Goal: Task Accomplishment & Management: Use online tool/utility

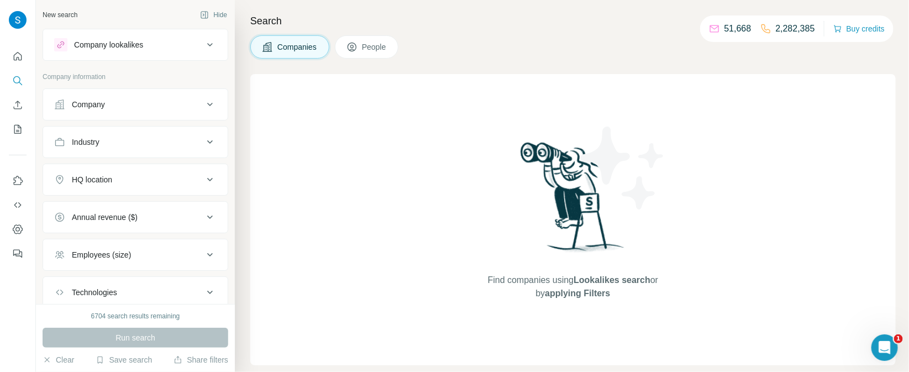
click at [134, 105] on div "Company" at bounding box center [128, 104] width 149 height 11
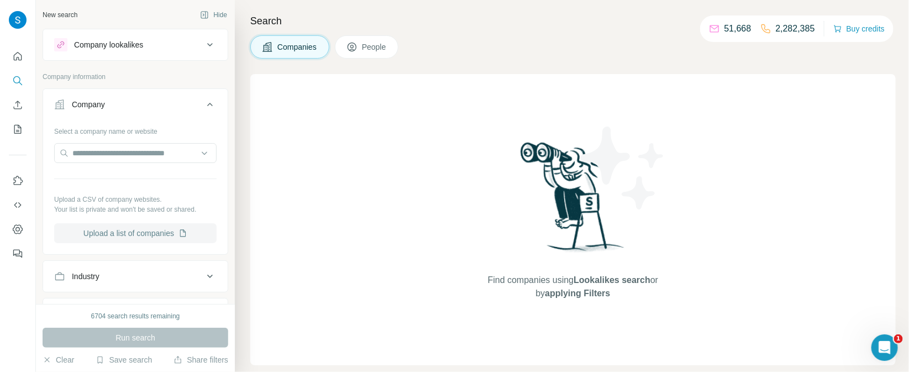
click at [130, 227] on button "Upload a list of companies" at bounding box center [135, 233] width 162 height 20
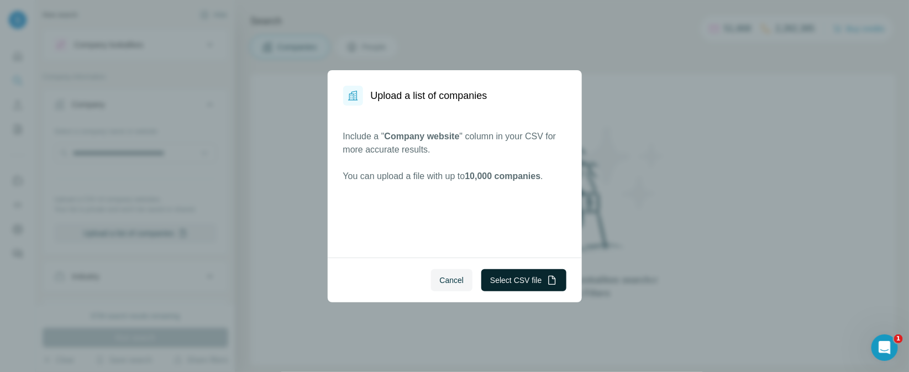
click at [523, 282] on button "Select CSV file" at bounding box center [523, 280] width 85 height 22
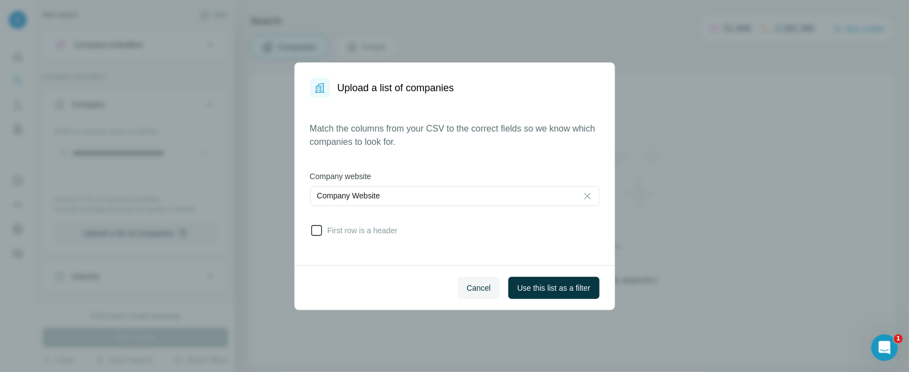
click at [314, 227] on icon at bounding box center [316, 230] width 13 height 13
click at [556, 284] on span "Use this list as a filter" at bounding box center [553, 287] width 73 height 11
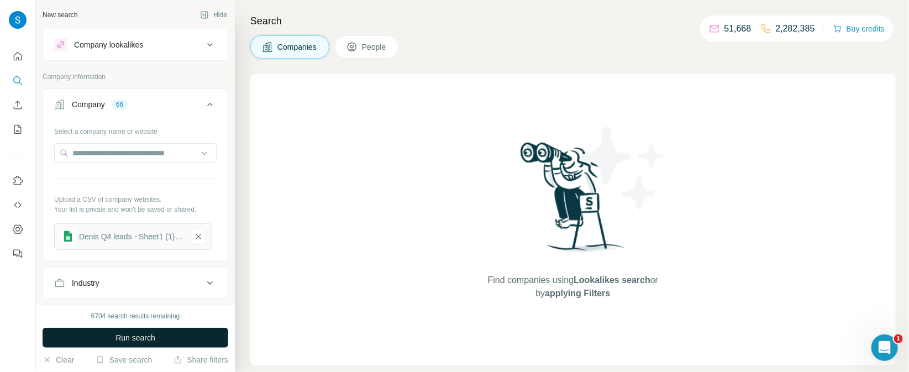
click at [139, 339] on span "Run search" at bounding box center [135, 337] width 40 height 11
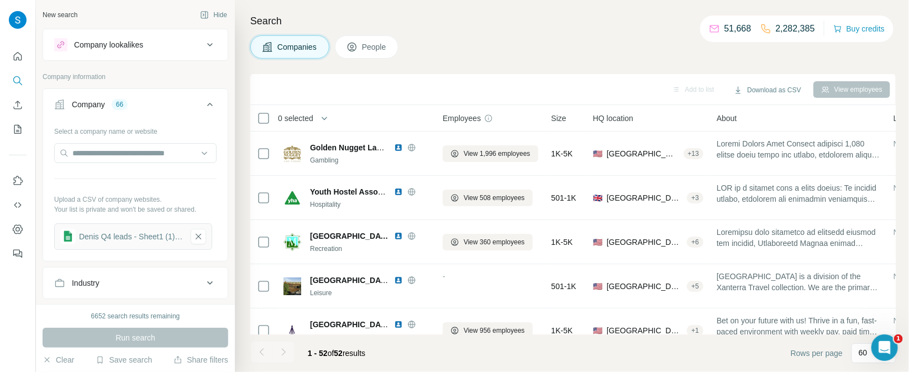
click at [357, 50] on icon at bounding box center [351, 46] width 11 height 11
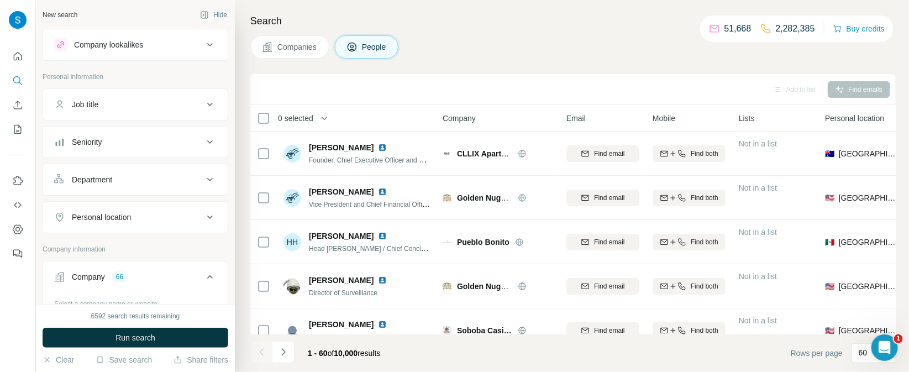
click at [149, 145] on div "Seniority" at bounding box center [128, 141] width 149 height 11
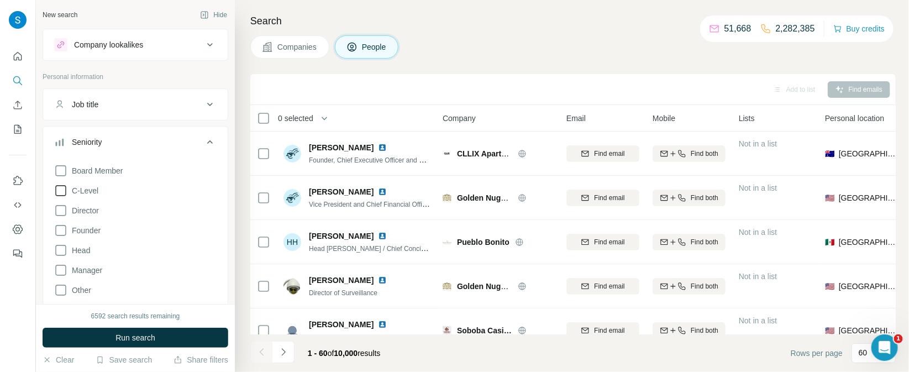
click at [64, 190] on icon at bounding box center [60, 190] width 13 height 13
click at [61, 213] on icon at bounding box center [60, 210] width 13 height 13
click at [61, 234] on icon at bounding box center [60, 230] width 13 height 13
click at [59, 246] on icon at bounding box center [60, 250] width 13 height 13
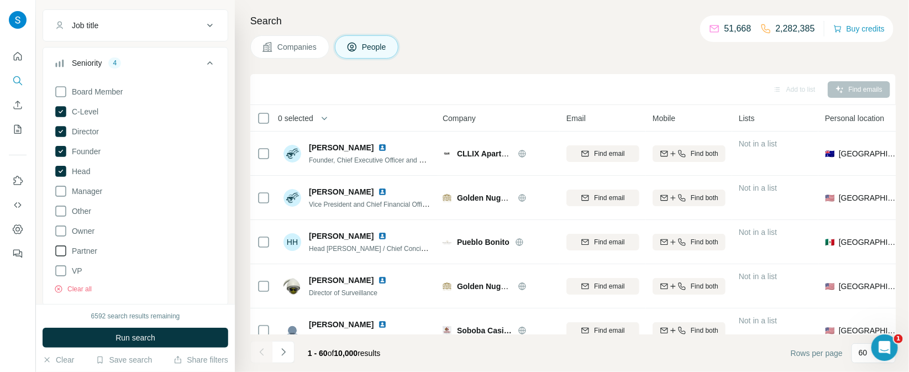
scroll to position [92, 0]
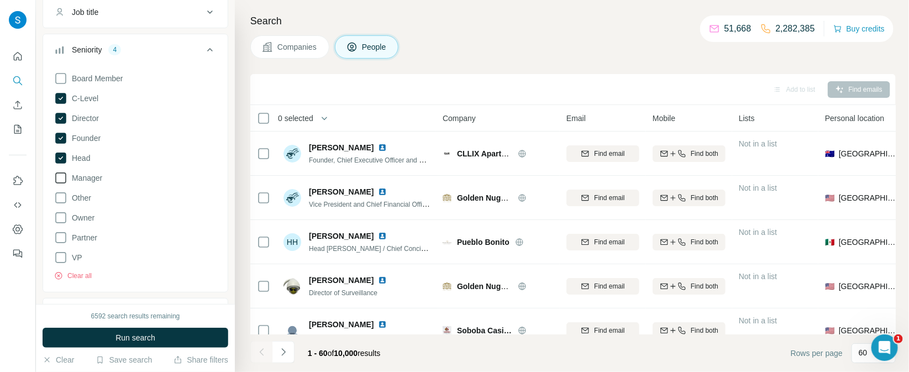
click at [64, 177] on icon at bounding box center [60, 177] width 13 height 13
click at [59, 218] on icon at bounding box center [60, 217] width 13 height 13
click at [60, 257] on icon at bounding box center [60, 257] width 13 height 13
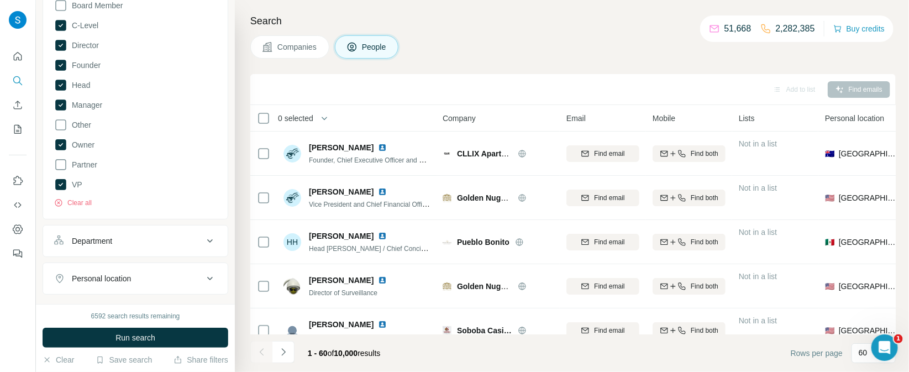
scroll to position [185, 0]
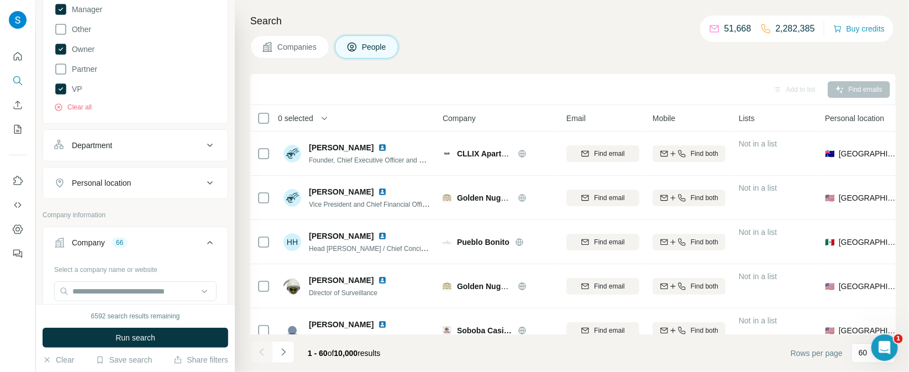
scroll to position [278, 0]
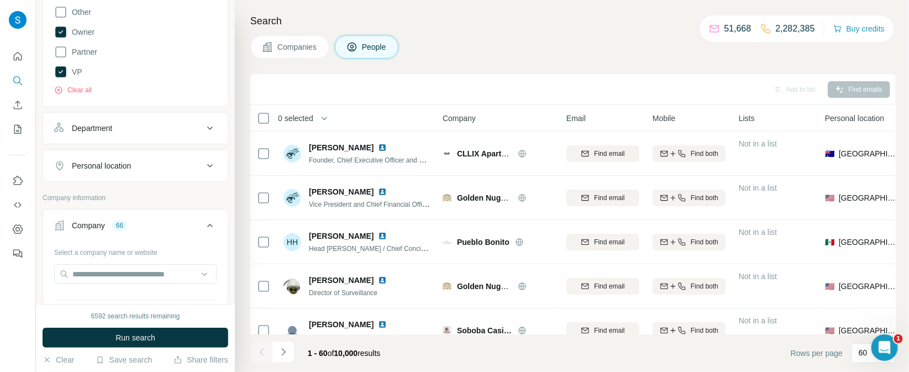
click at [149, 130] on div "Department" at bounding box center [128, 128] width 149 height 11
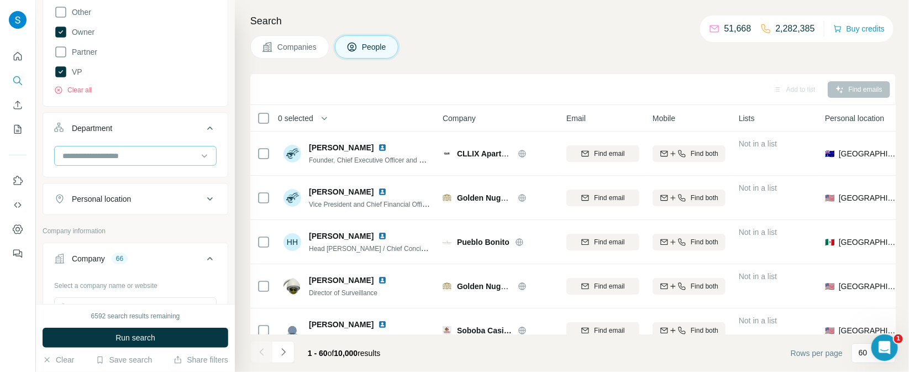
click at [139, 154] on input at bounding box center [129, 156] width 136 height 12
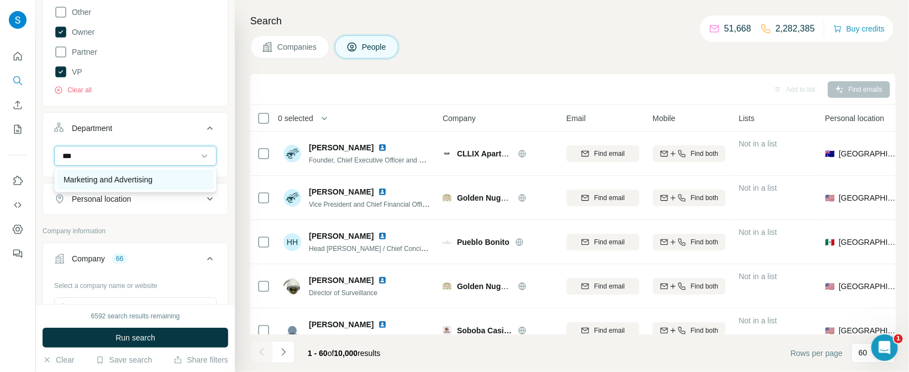
type input "***"
click at [136, 174] on p "Marketing and Advertising" at bounding box center [108, 179] width 89 height 11
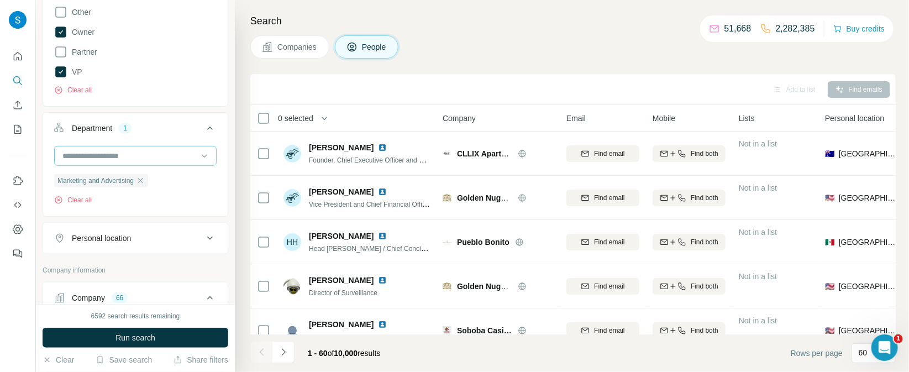
click at [150, 153] on input at bounding box center [129, 156] width 136 height 12
type input "**"
click at [144, 190] on div "Sales" at bounding box center [135, 179] width 162 height 25
click at [141, 150] on input at bounding box center [129, 156] width 136 height 12
type input "*"
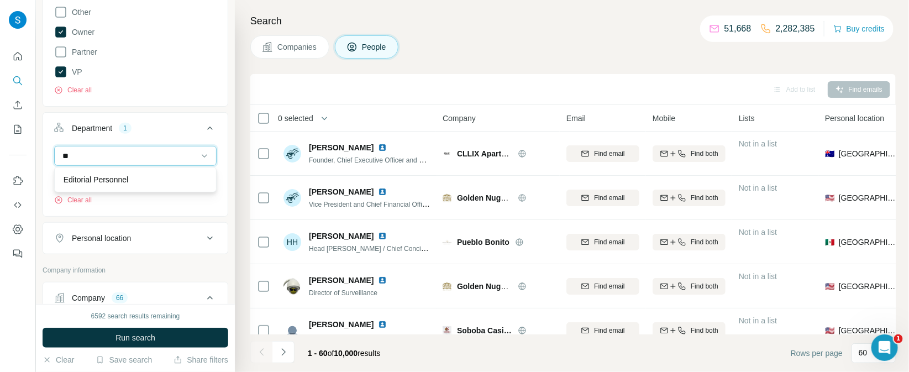
type input "*"
type input "*****"
click at [87, 177] on div "Sales" at bounding box center [136, 179] width 144 height 11
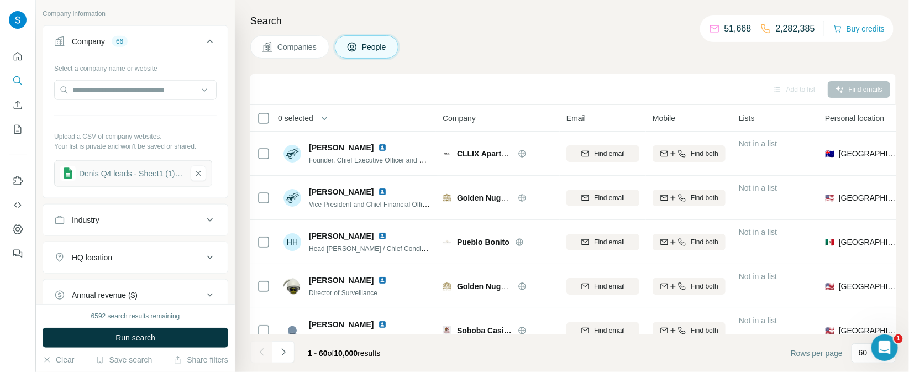
scroll to position [556, 0]
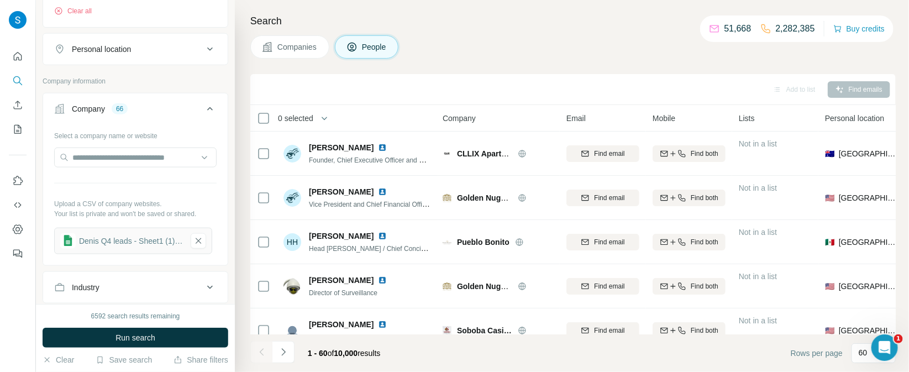
scroll to position [556, 0]
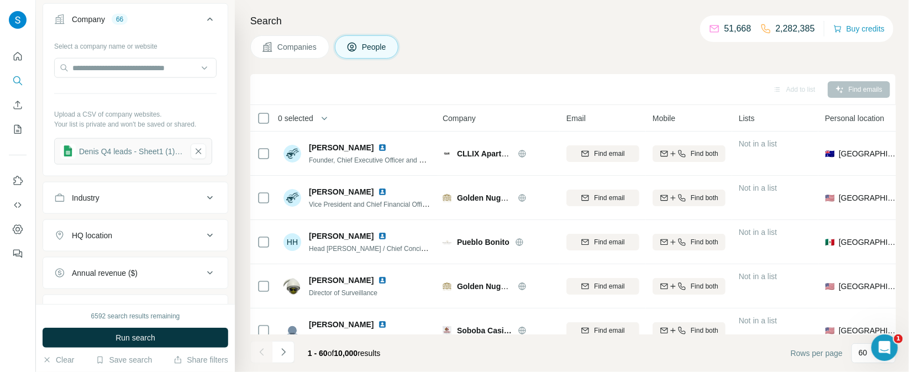
click at [143, 197] on div "Industry" at bounding box center [128, 197] width 149 height 11
click at [136, 224] on input at bounding box center [129, 225] width 136 height 12
type input "***"
click at [128, 267] on div "Hospitality" at bounding box center [136, 268] width 144 height 11
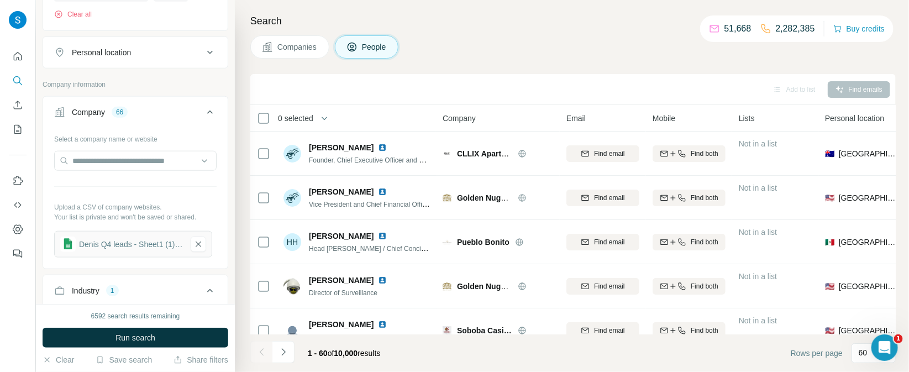
scroll to position [556, 0]
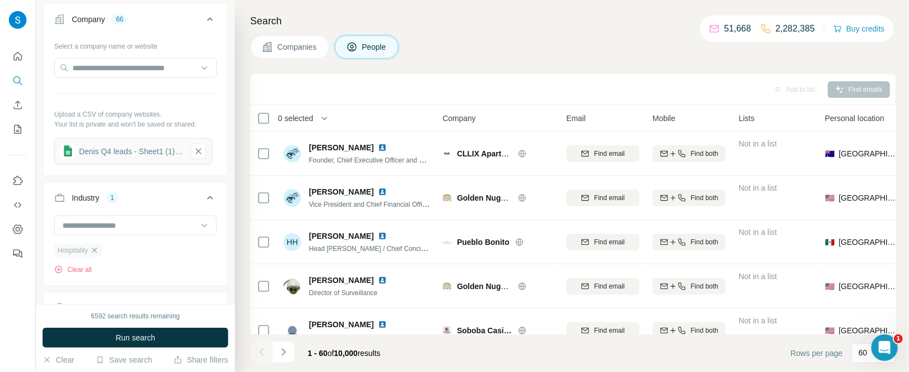
click at [99, 248] on icon "button" at bounding box center [94, 250] width 9 height 9
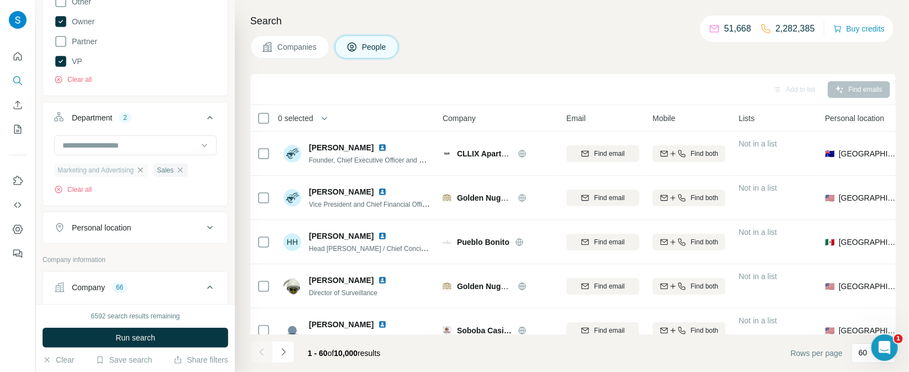
scroll to position [278, 0]
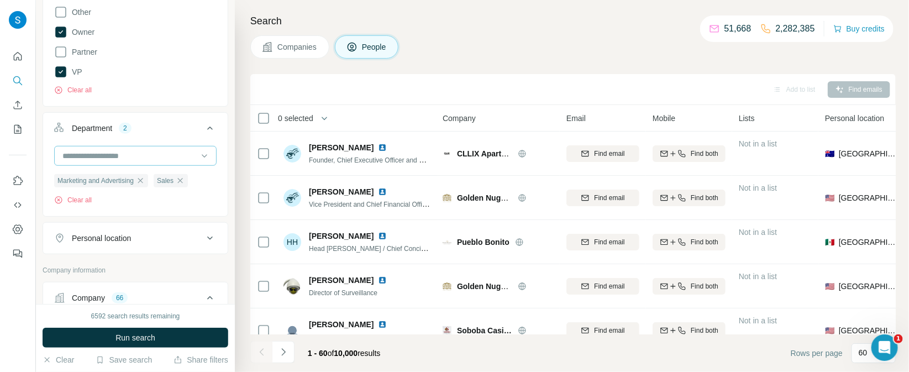
click at [146, 158] on input at bounding box center [129, 156] width 136 height 12
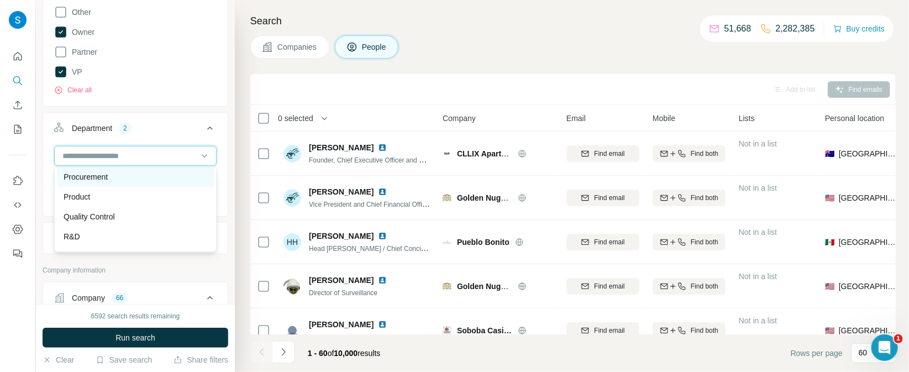
scroll to position [304, 0]
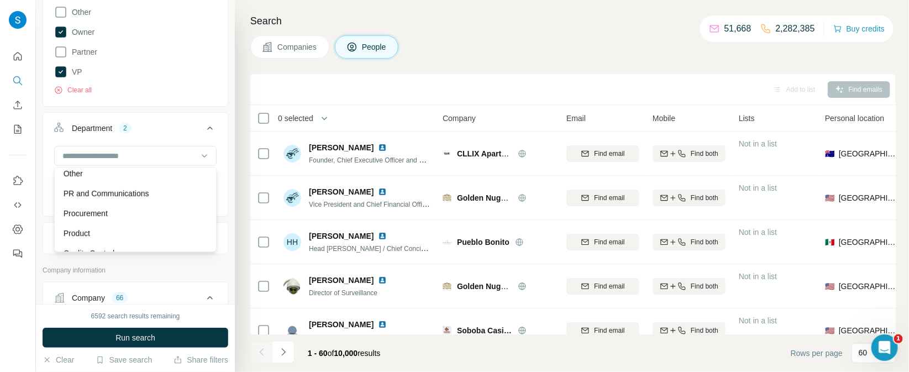
drag, startPoint x: 215, startPoint y: 223, endPoint x: 213, endPoint y: 230, distance: 7.5
click at [213, 230] on div "Accounting and Finance Board Business Support Customer Relations Design Editori…" at bounding box center [135, 209] width 162 height 85
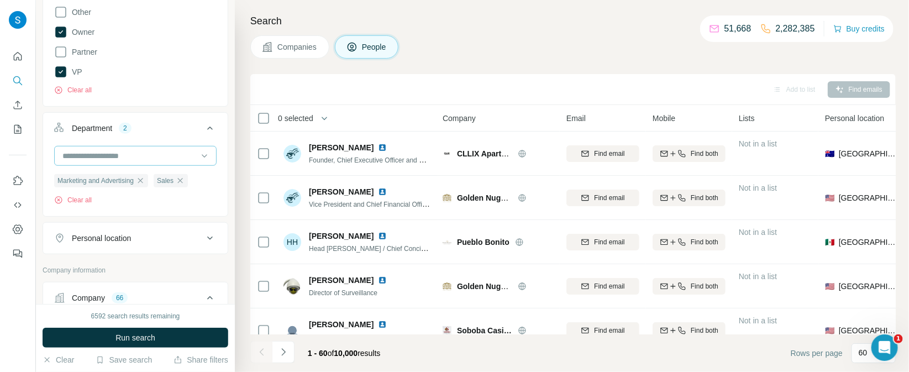
drag, startPoint x: 213, startPoint y: 230, endPoint x: 181, endPoint y: 160, distance: 76.6
click at [181, 160] on ul "Job title Seniority 7 Board Member C-Level Director Founder Head Manager Other …" at bounding box center [136, 32] width 186 height 444
click at [181, 160] on input at bounding box center [129, 156] width 136 height 12
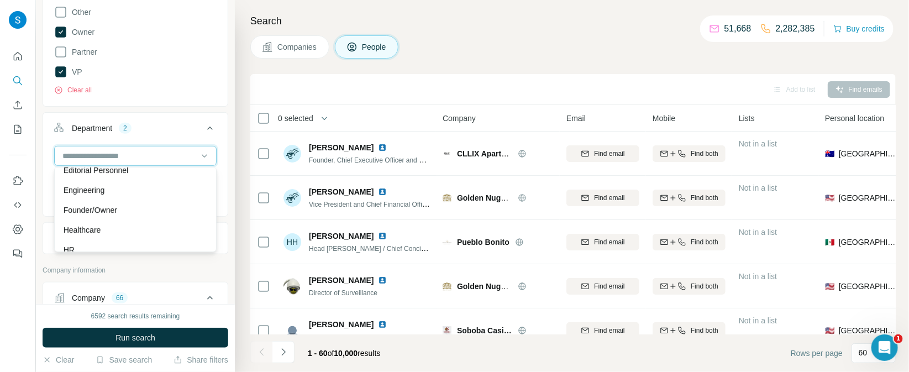
scroll to position [156, 0]
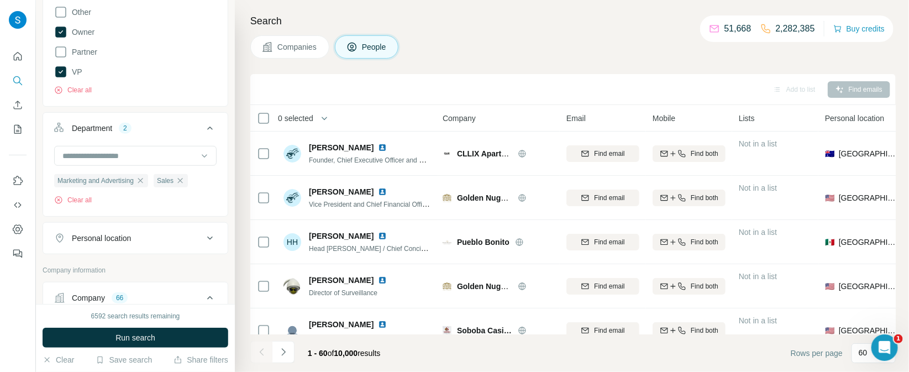
click at [250, 91] on div "Add to list Find emails" at bounding box center [572, 89] width 645 height 31
click at [130, 341] on span "Run search" at bounding box center [135, 337] width 40 height 11
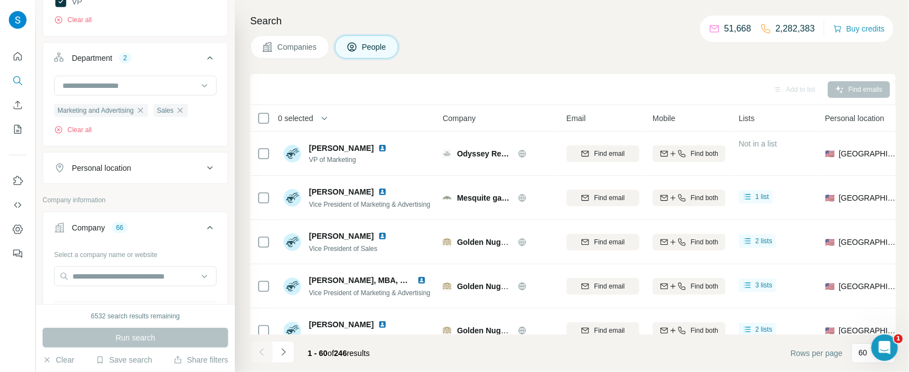
scroll to position [371, 0]
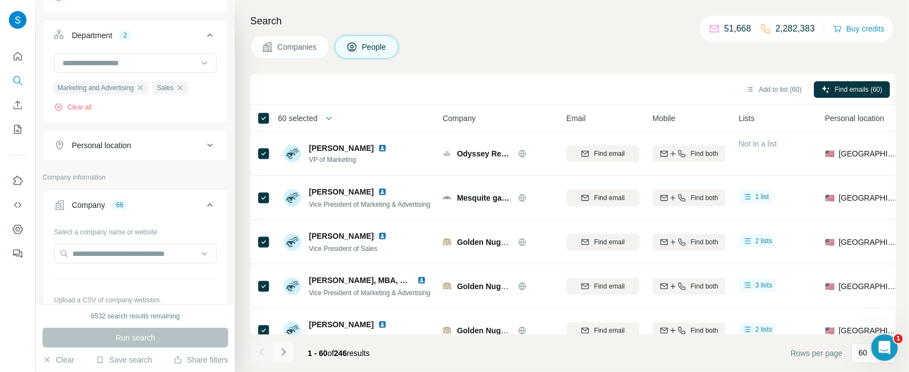
click at [291, 354] on button "Navigate to next page" at bounding box center [283, 352] width 22 height 22
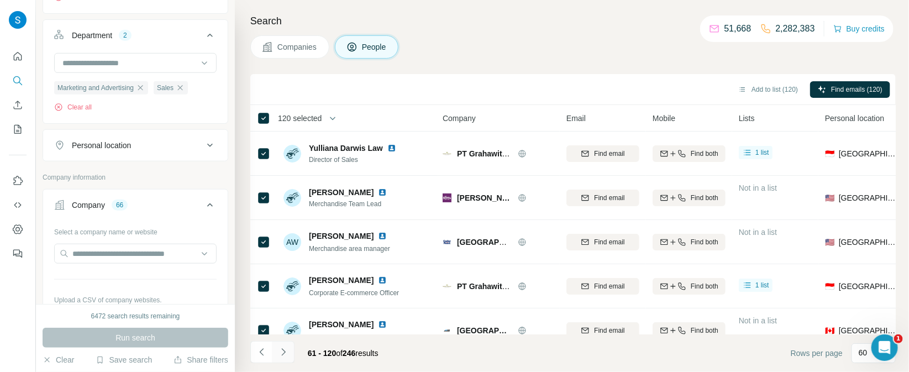
click at [286, 351] on icon "Navigate to next page" at bounding box center [283, 351] width 11 height 11
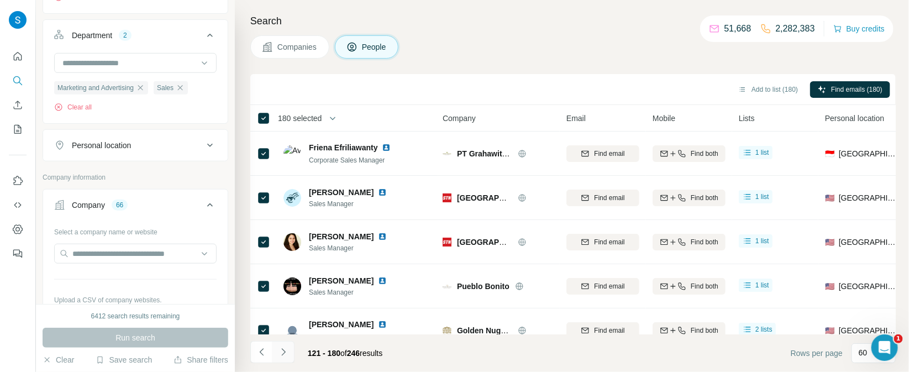
click at [287, 350] on icon "Navigate to next page" at bounding box center [283, 351] width 11 height 11
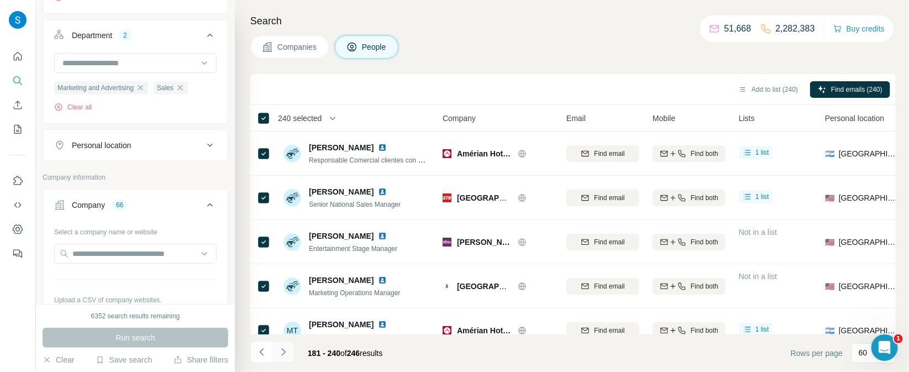
click at [281, 355] on icon "Navigate to next page" at bounding box center [283, 351] width 11 height 11
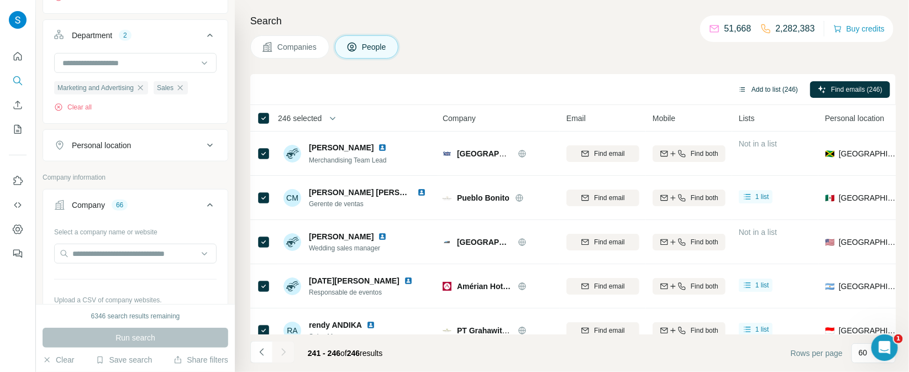
click at [755, 94] on button "Add to list (246)" at bounding box center [767, 89] width 75 height 17
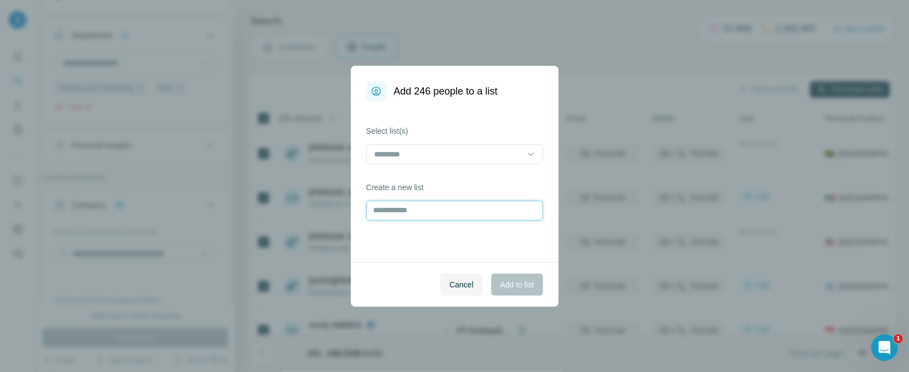
click at [453, 207] on input "text" at bounding box center [454, 211] width 177 height 20
type input "**********"
click at [513, 286] on span "Add to list" at bounding box center [517, 284] width 34 height 11
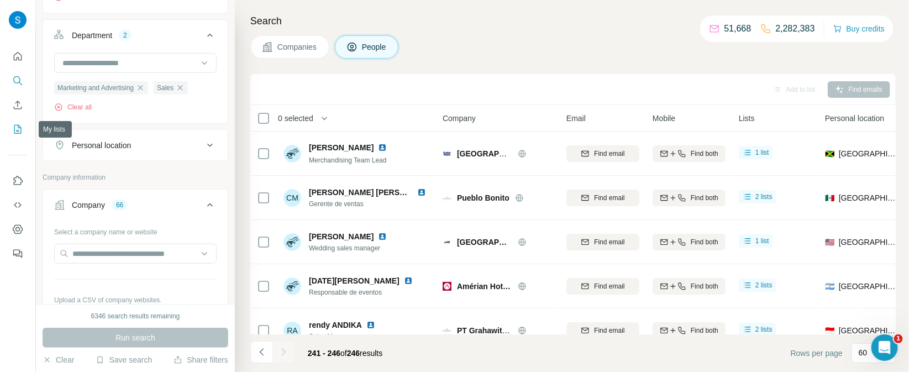
click at [19, 129] on icon "My lists" at bounding box center [17, 129] width 11 height 11
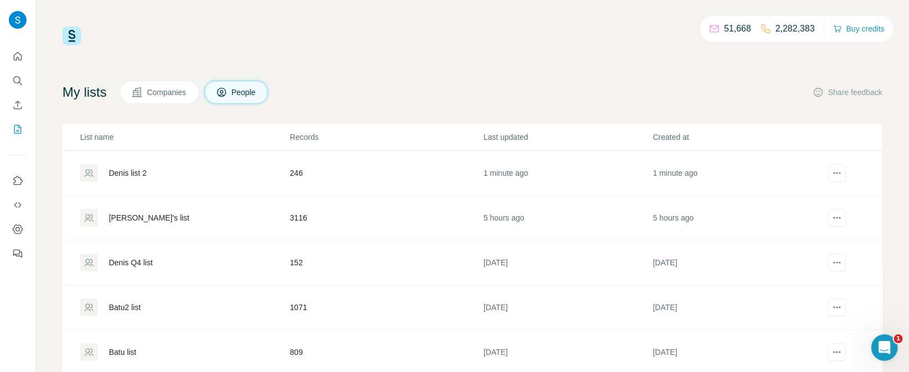
click at [137, 176] on div "Denis list 2" at bounding box center [128, 172] width 38 height 11
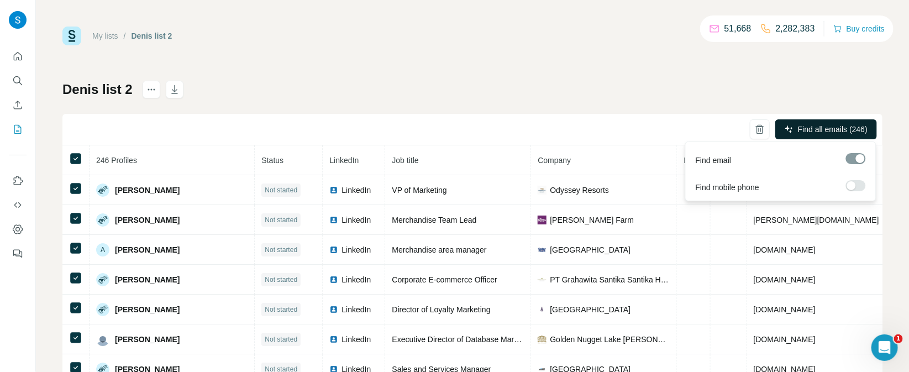
click at [830, 132] on span "Find all emails (246)" at bounding box center [833, 129] width 70 height 11
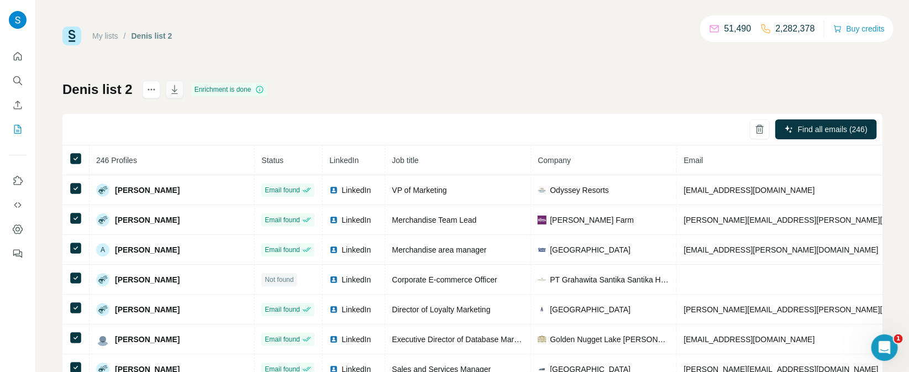
click at [178, 90] on icon "button" at bounding box center [174, 89] width 11 height 11
click at [16, 85] on icon "Search" at bounding box center [17, 80] width 11 height 11
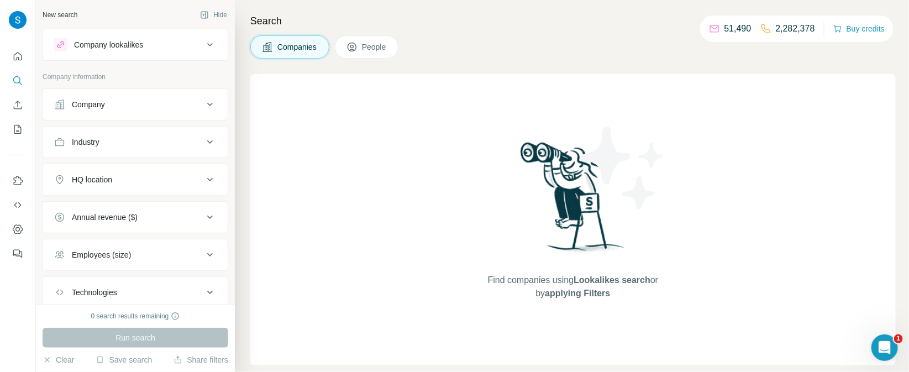
click at [185, 107] on div "Company" at bounding box center [128, 104] width 149 height 11
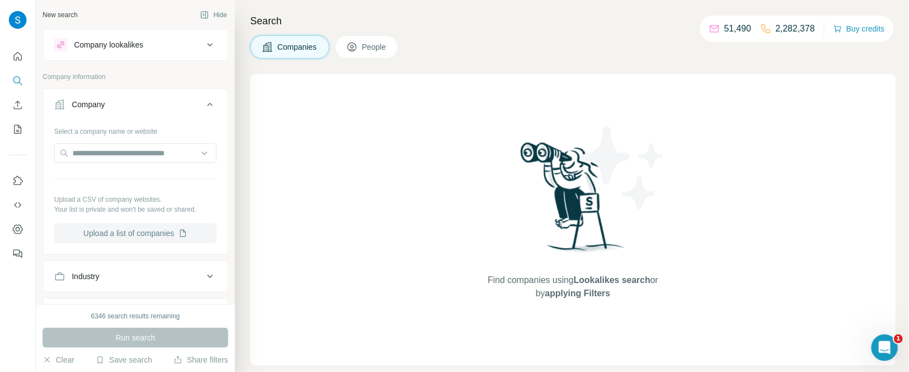
click at [135, 232] on button "Upload a list of companies" at bounding box center [135, 233] width 162 height 20
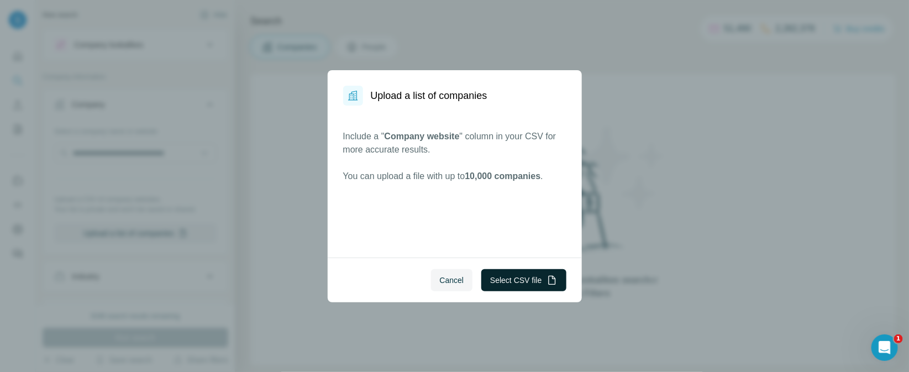
click at [514, 280] on button "Select CSV file" at bounding box center [523, 280] width 85 height 22
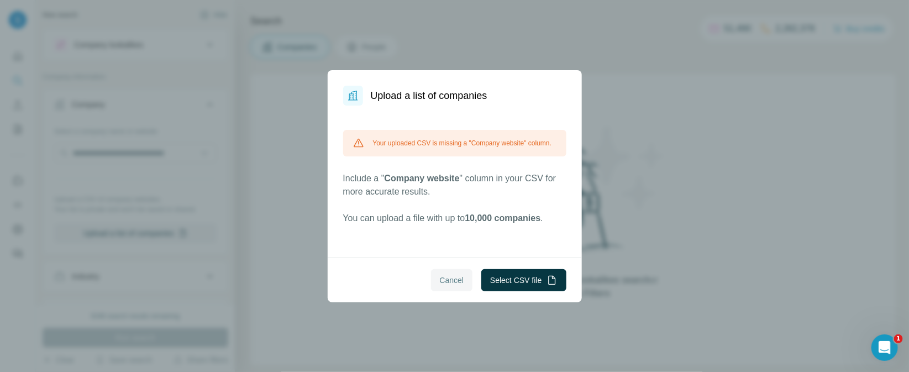
click at [453, 283] on span "Cancel" at bounding box center [452, 280] width 24 height 11
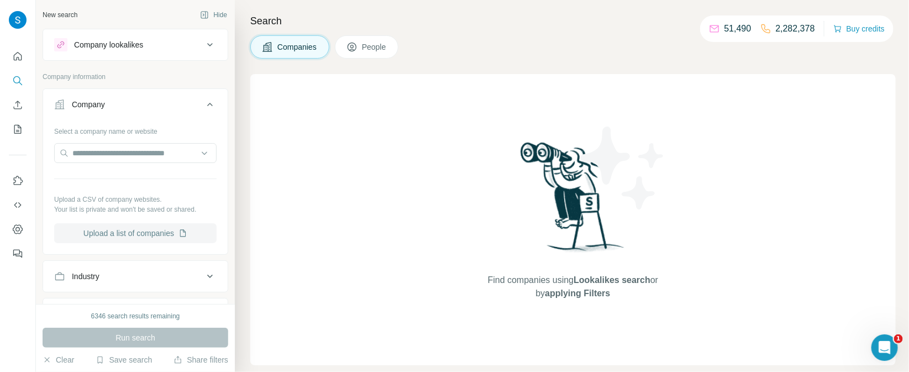
click at [140, 235] on button "Upload a list of companies" at bounding box center [135, 233] width 162 height 20
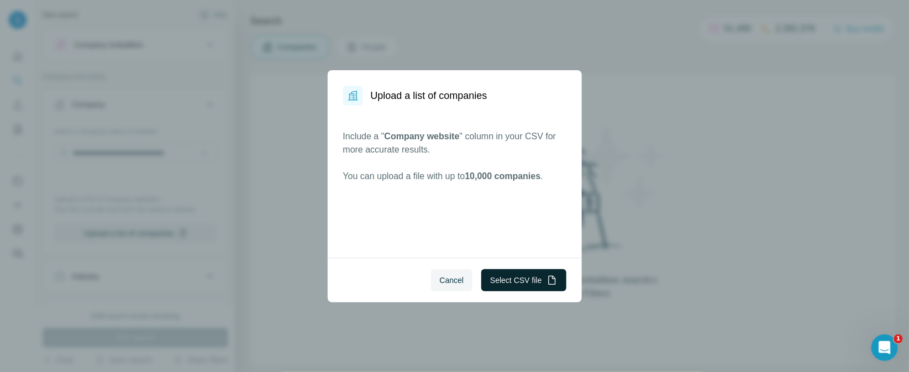
click at [525, 281] on button "Select CSV file" at bounding box center [523, 280] width 85 height 22
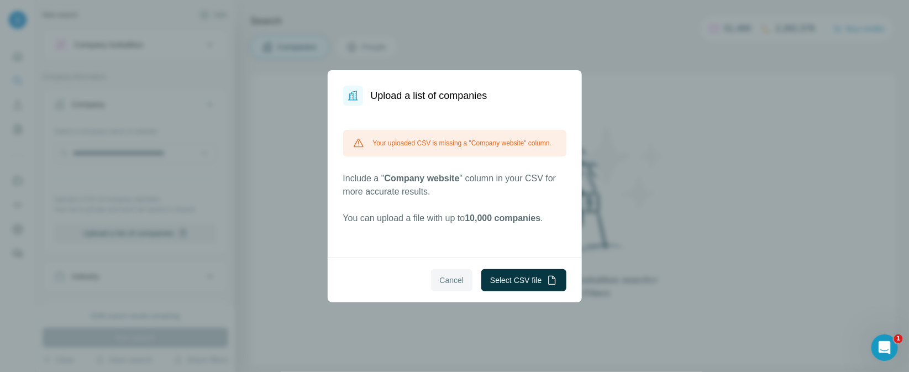
click at [448, 280] on span "Cancel" at bounding box center [452, 280] width 24 height 11
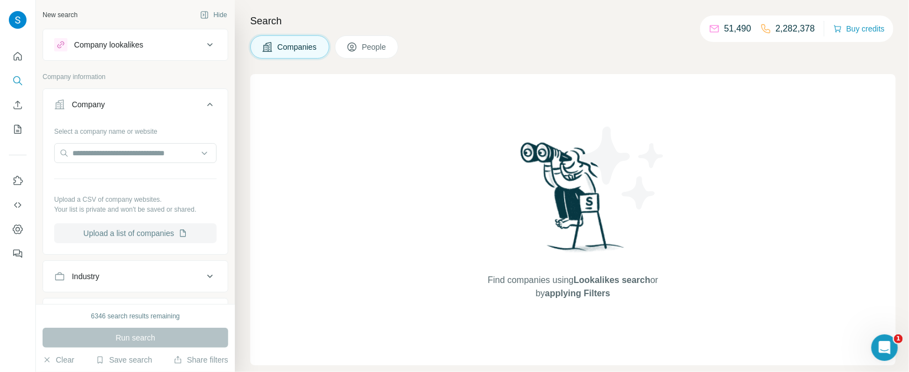
click at [168, 233] on button "Upload a list of companies" at bounding box center [135, 233] width 162 height 20
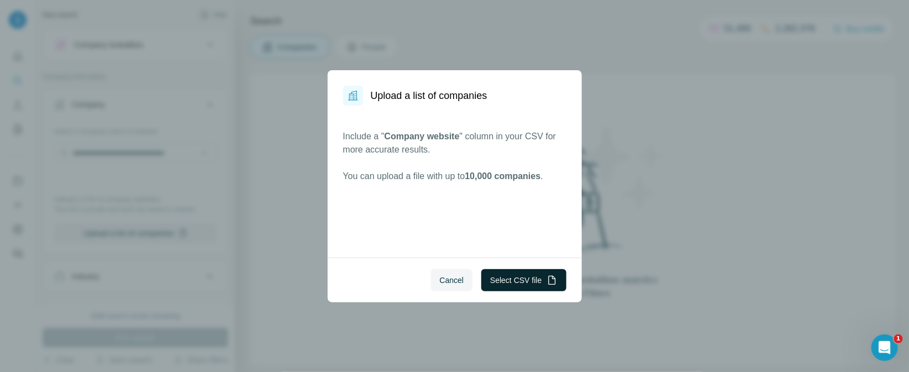
click at [493, 280] on button "Select CSV file" at bounding box center [523, 280] width 85 height 22
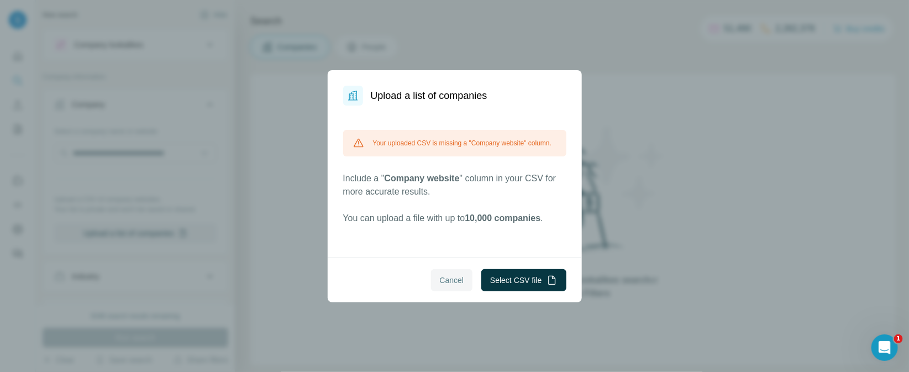
click at [459, 281] on span "Cancel" at bounding box center [452, 280] width 24 height 11
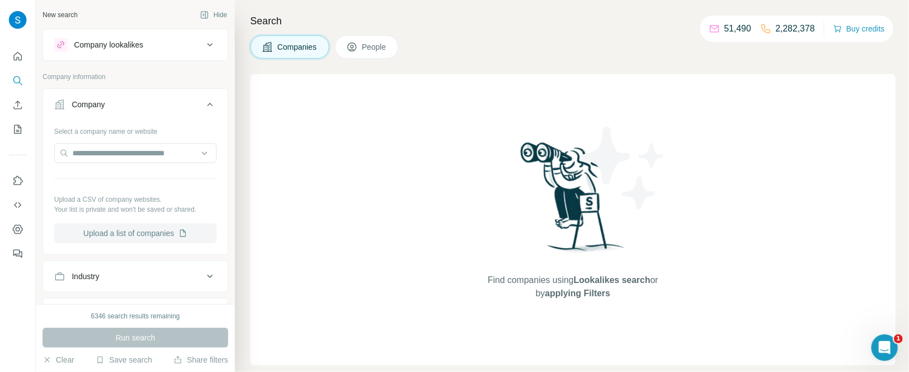
click at [129, 236] on button "Upload a list of companies" at bounding box center [135, 233] width 162 height 20
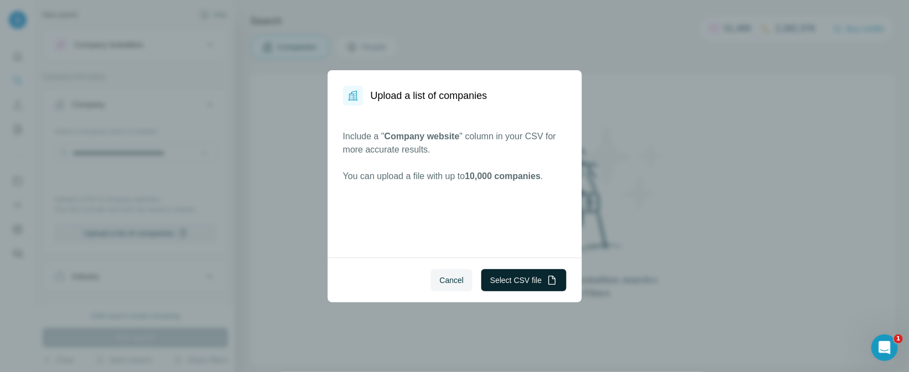
click at [533, 272] on button "Select CSV file" at bounding box center [523, 280] width 85 height 22
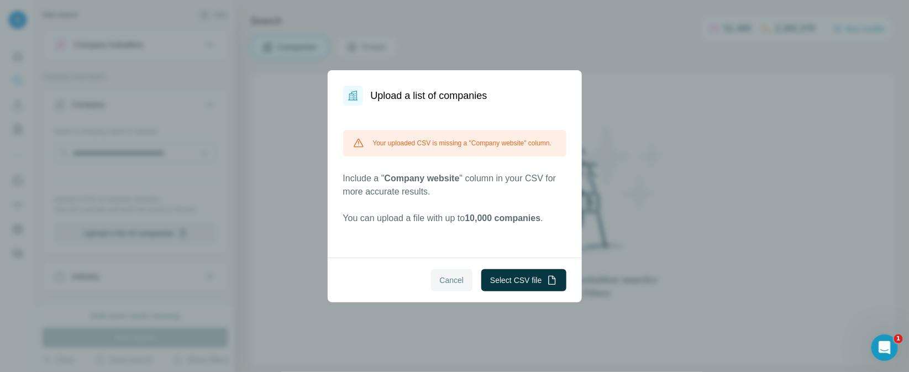
click at [436, 286] on button "Cancel" at bounding box center [452, 280] width 42 height 22
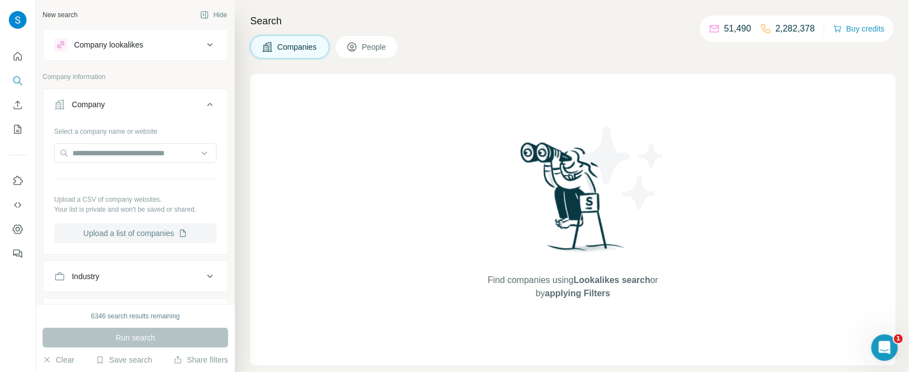
click at [120, 233] on button "Upload a list of companies" at bounding box center [135, 233] width 162 height 20
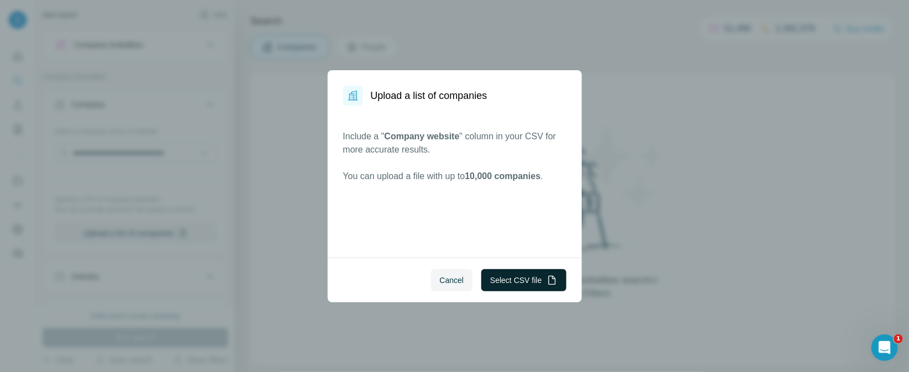
click at [533, 288] on button "Select CSV file" at bounding box center [523, 280] width 85 height 22
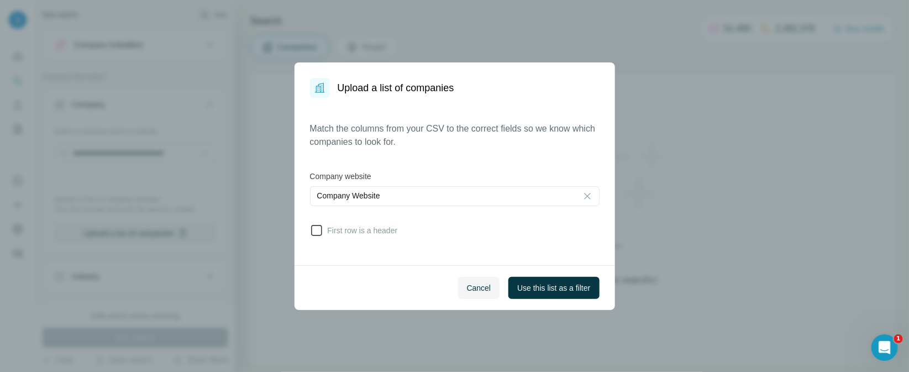
click at [321, 230] on icon at bounding box center [316, 230] width 11 height 11
click at [554, 293] on button "Use this list as a filter" at bounding box center [553, 288] width 91 height 22
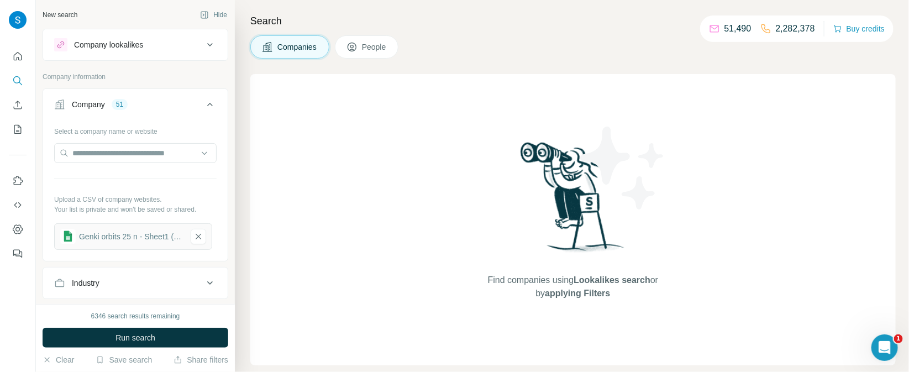
click at [387, 49] on span "People" at bounding box center [374, 46] width 25 height 11
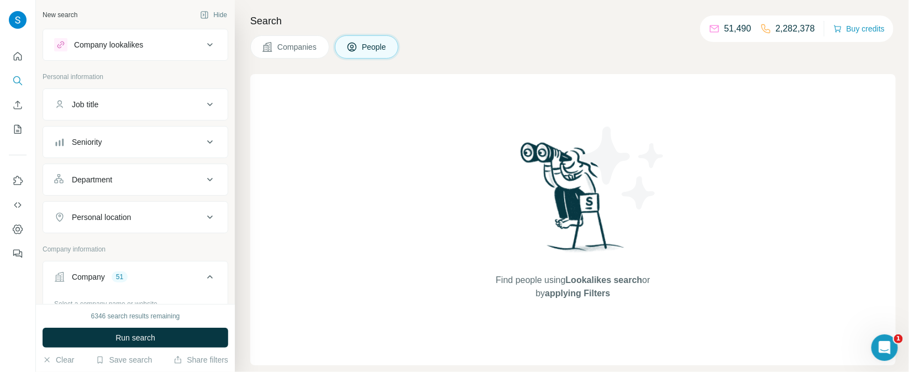
click at [132, 147] on div "Seniority" at bounding box center [128, 141] width 149 height 11
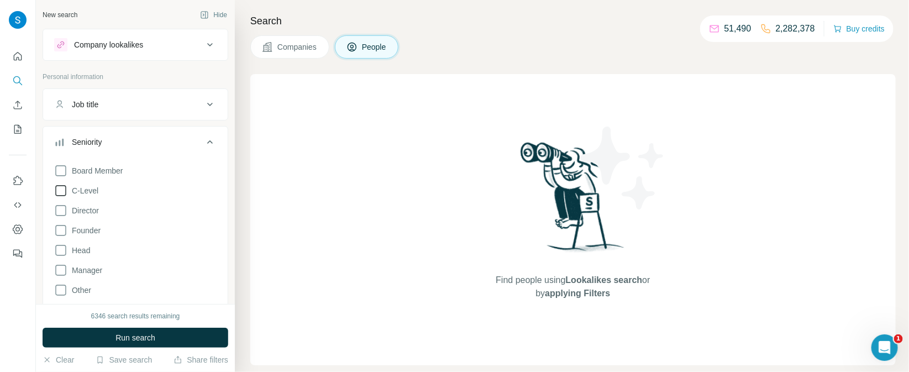
click at [61, 196] on icon at bounding box center [60, 190] width 13 height 13
click at [61, 214] on icon at bounding box center [60, 210] width 13 height 13
click at [61, 231] on icon at bounding box center [60, 230] width 13 height 13
click at [61, 253] on icon at bounding box center [60, 250] width 13 height 13
click at [64, 271] on icon at bounding box center [60, 270] width 13 height 13
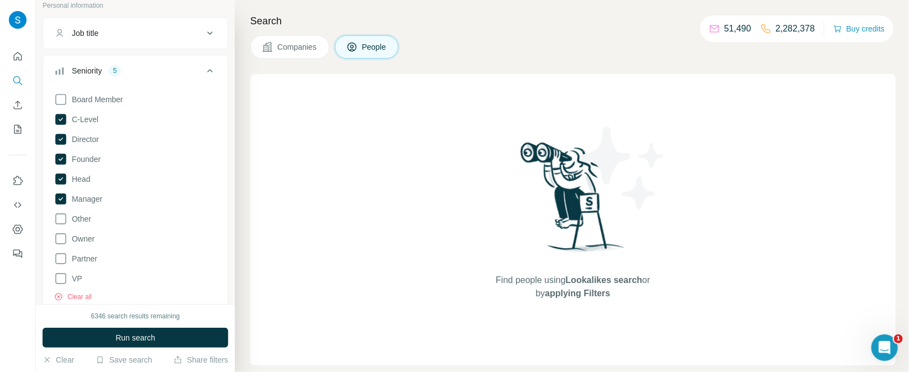
scroll to position [92, 0]
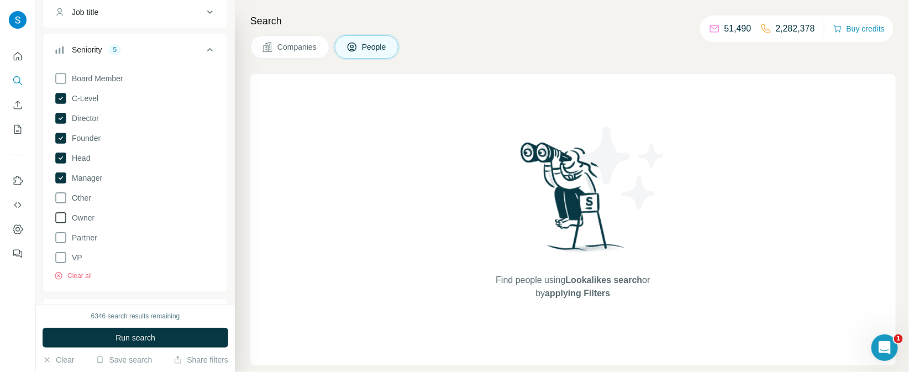
click at [63, 218] on icon at bounding box center [60, 217] width 13 height 13
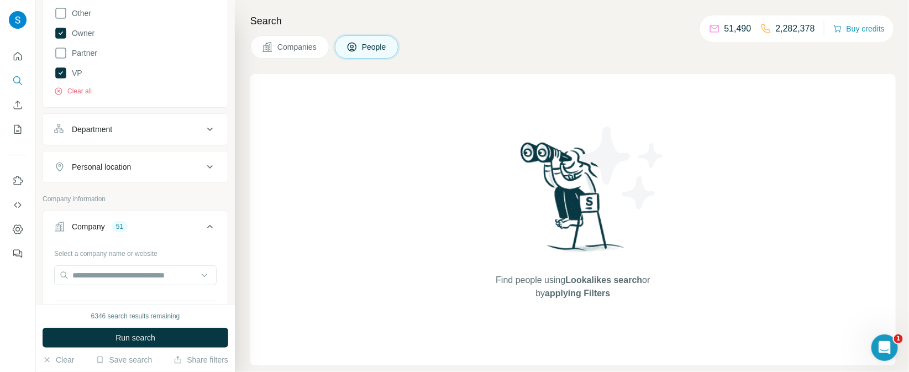
scroll to position [278, 0]
click at [134, 141] on div "Department" at bounding box center [136, 128] width 186 height 32
click at [136, 134] on button "Department" at bounding box center [135, 128] width 185 height 27
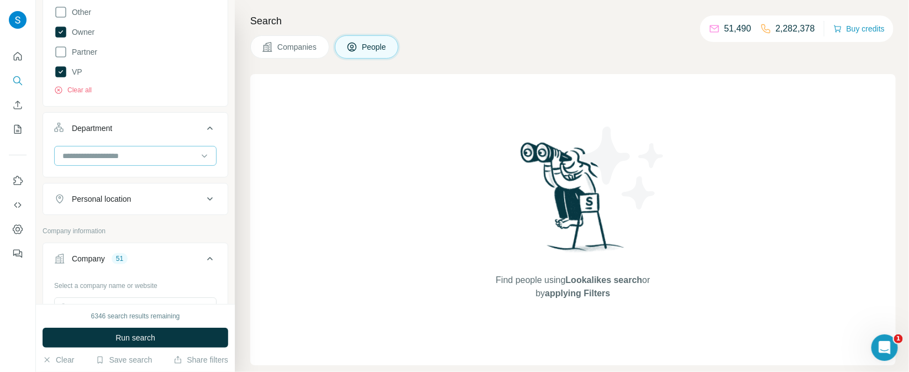
click at [131, 157] on input at bounding box center [129, 156] width 136 height 12
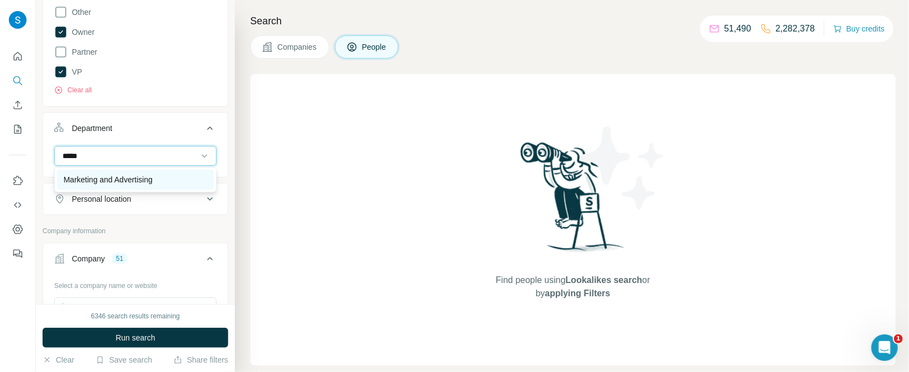
type input "*****"
click at [173, 172] on div "Marketing and Advertising" at bounding box center [135, 180] width 157 height 20
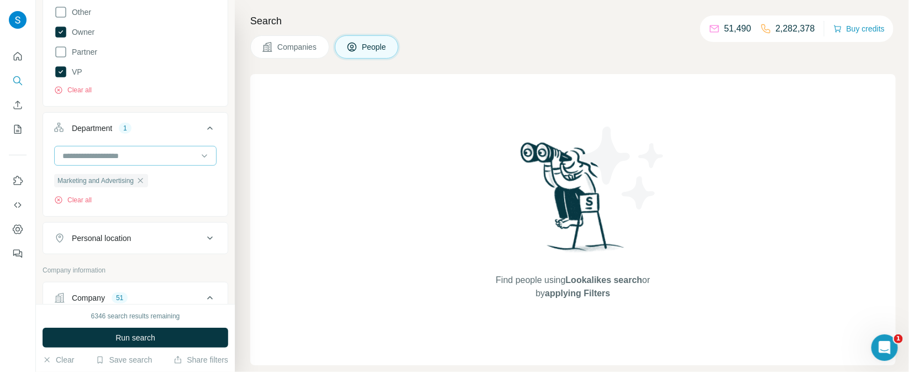
click at [149, 151] on input at bounding box center [129, 156] width 136 height 12
type input "*"
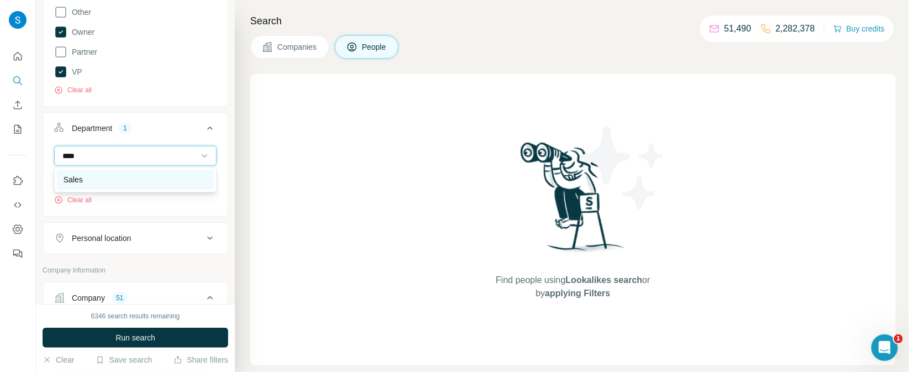
type input "****"
click at [85, 187] on div "Sales" at bounding box center [135, 180] width 157 height 20
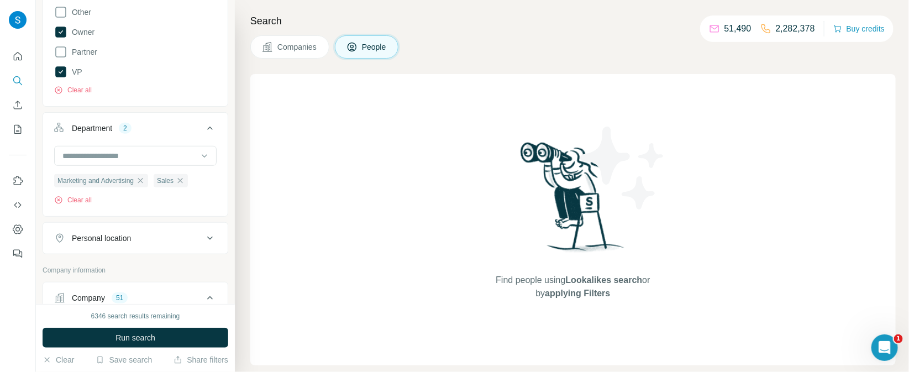
scroll to position [371, 0]
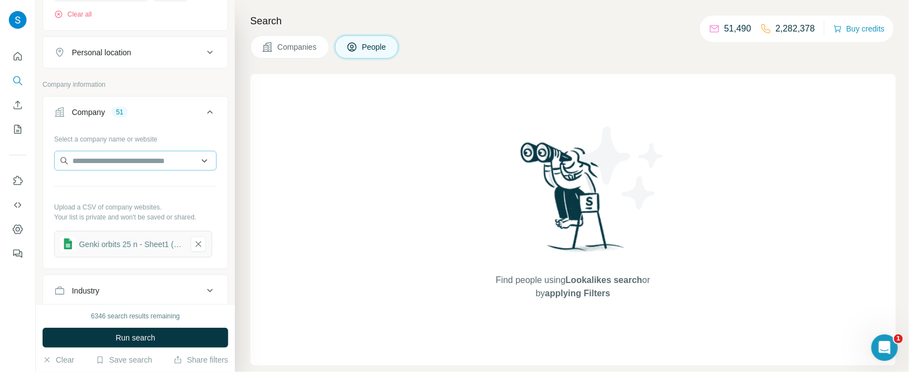
scroll to position [556, 0]
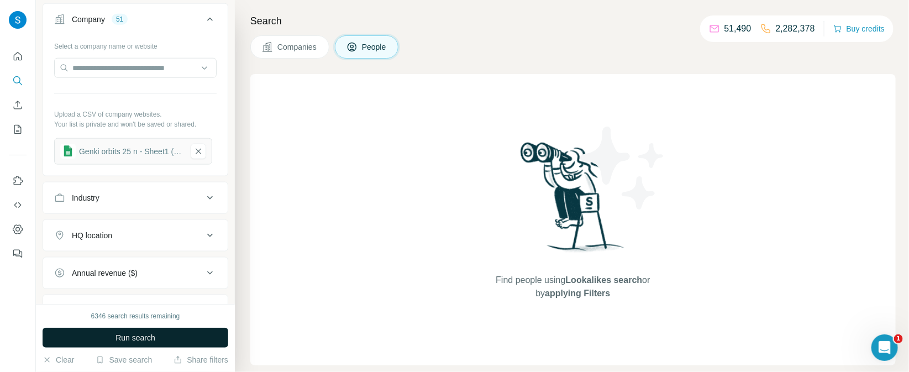
click at [159, 338] on button "Run search" at bounding box center [136, 338] width 186 height 20
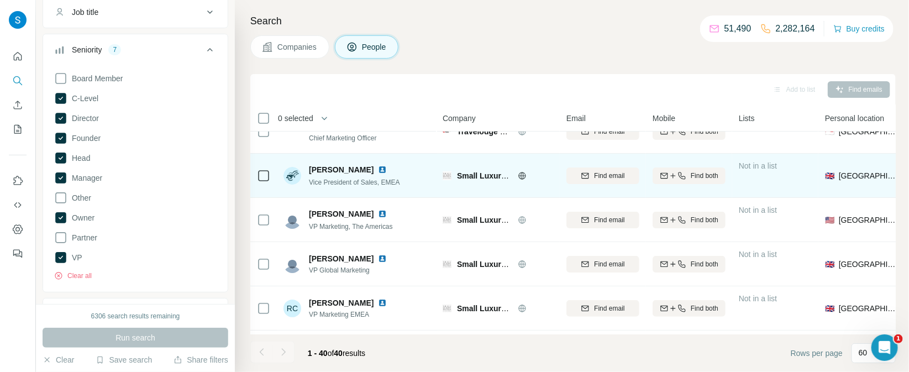
scroll to position [0, 0]
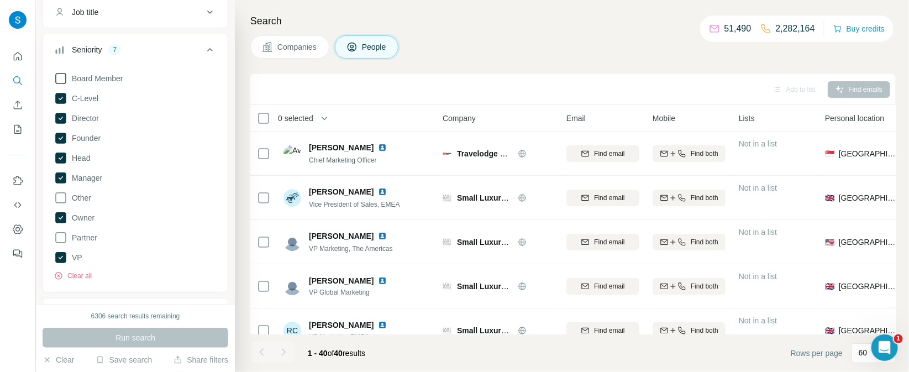
click at [60, 76] on icon at bounding box center [60, 78] width 13 height 13
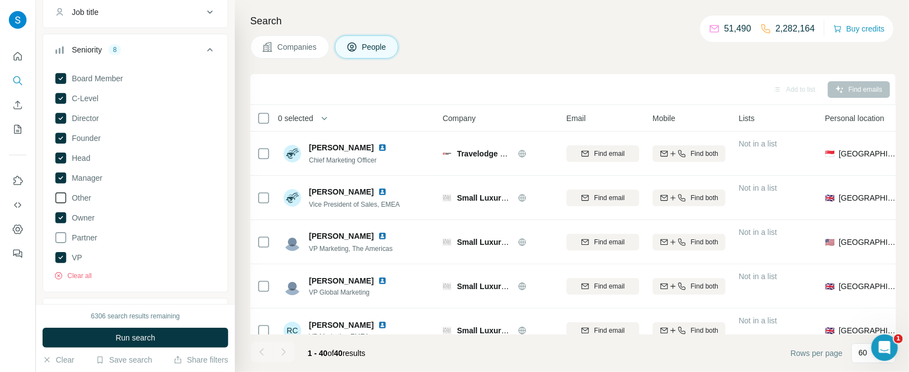
click at [62, 196] on icon at bounding box center [60, 197] width 13 height 13
click at [162, 340] on button "Run search" at bounding box center [136, 338] width 186 height 20
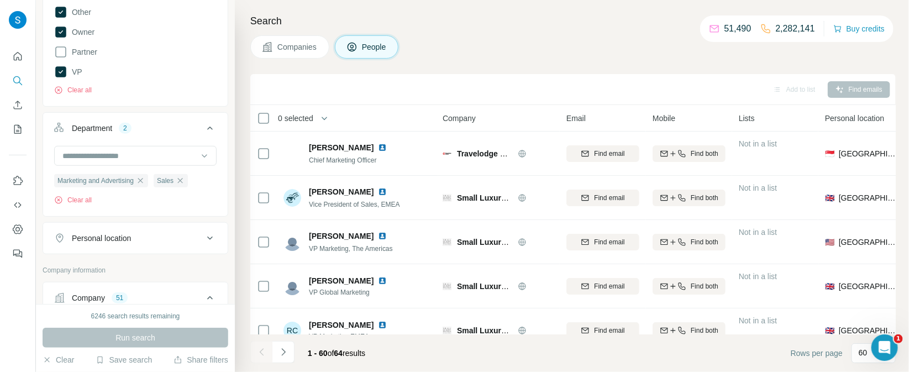
scroll to position [371, 0]
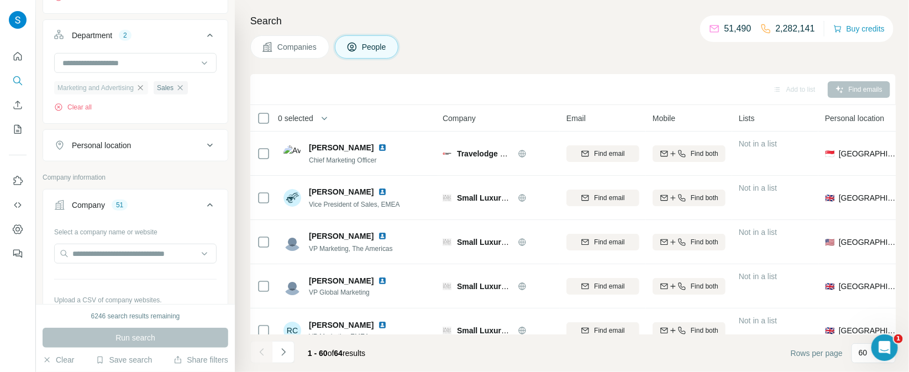
click at [145, 90] on icon "button" at bounding box center [140, 87] width 9 height 9
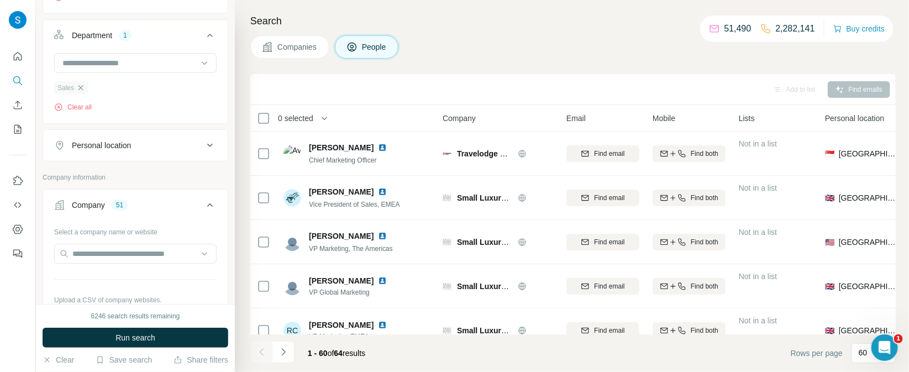
click at [83, 88] on icon "button" at bounding box center [80, 87] width 5 height 5
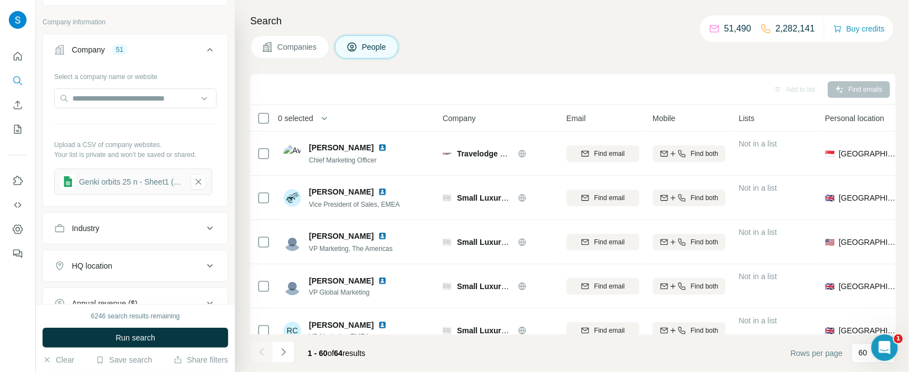
scroll to position [464, 0]
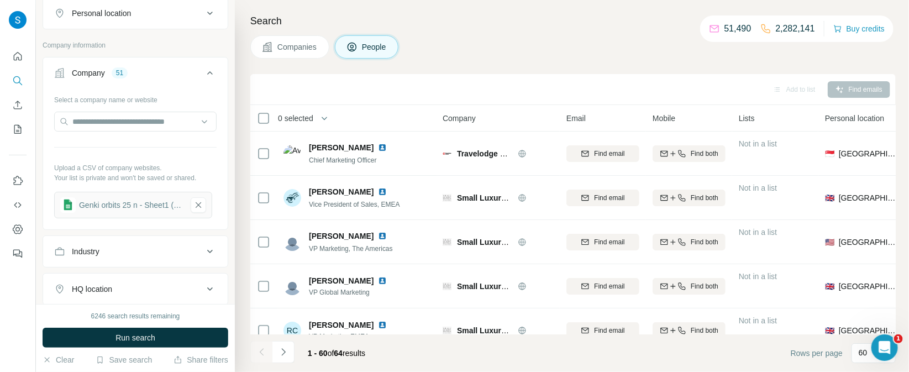
click at [182, 254] on div "Industry" at bounding box center [128, 251] width 149 height 11
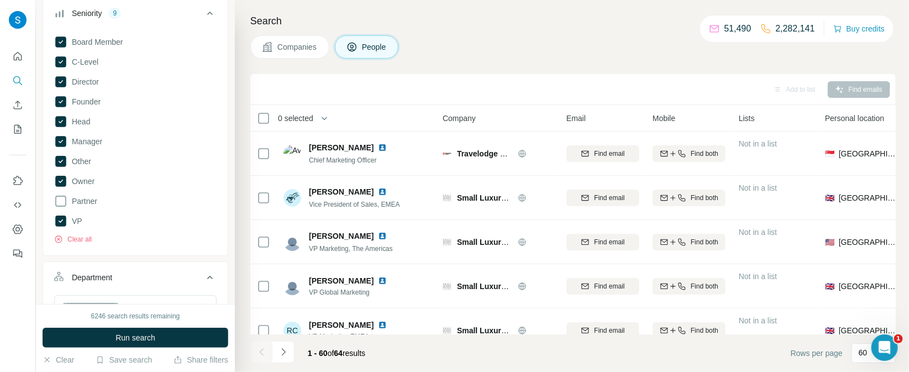
scroll to position [92, 0]
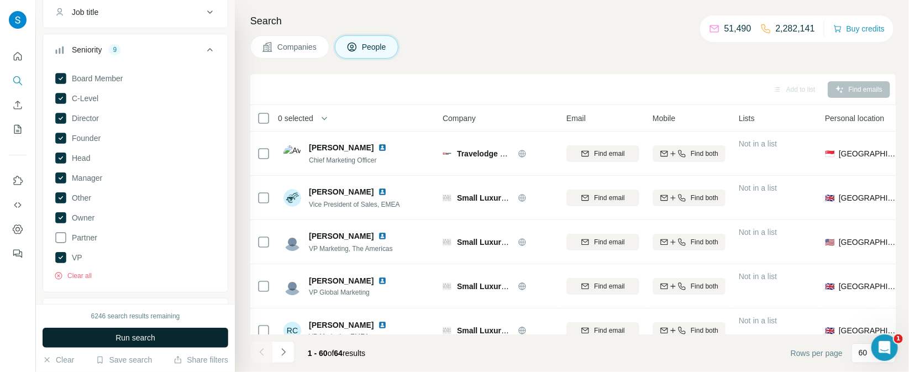
click at [160, 343] on button "Run search" at bounding box center [136, 338] width 186 height 20
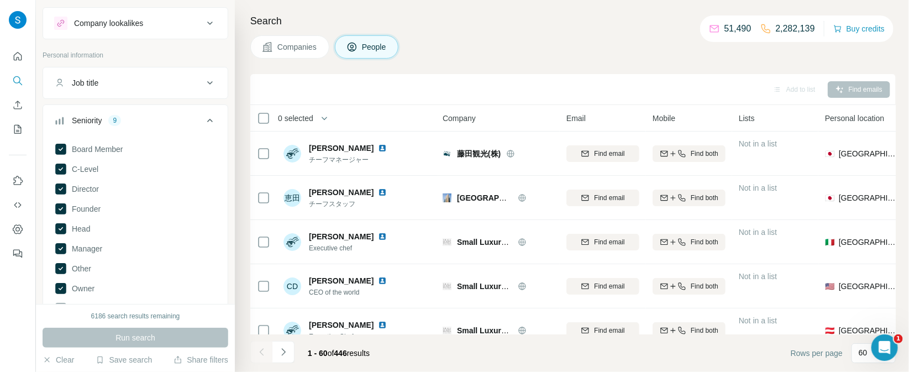
scroll to position [0, 0]
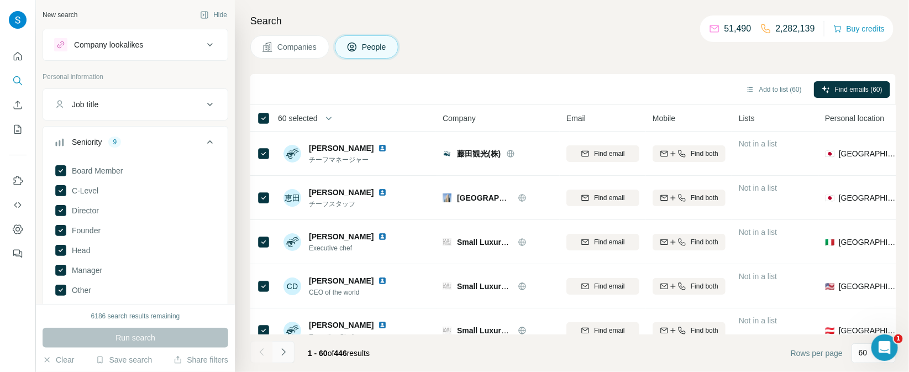
click at [285, 349] on icon "Navigate to next page" at bounding box center [283, 351] width 11 height 11
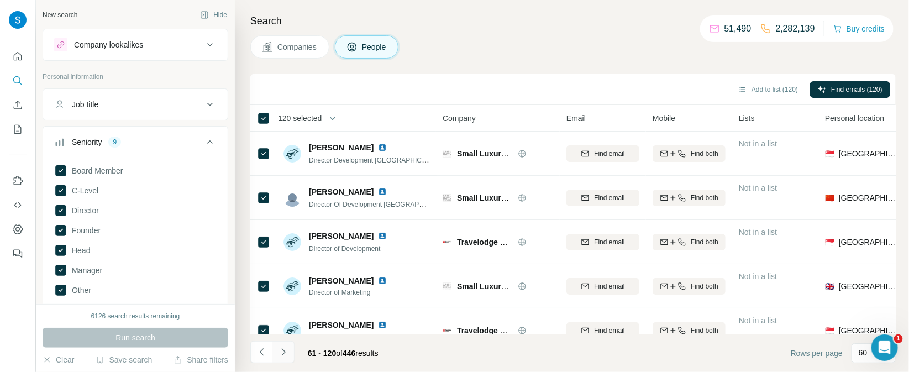
click at [281, 354] on icon "Navigate to next page" at bounding box center [283, 351] width 11 height 11
click at [287, 360] on button "Navigate to next page" at bounding box center [283, 352] width 22 height 22
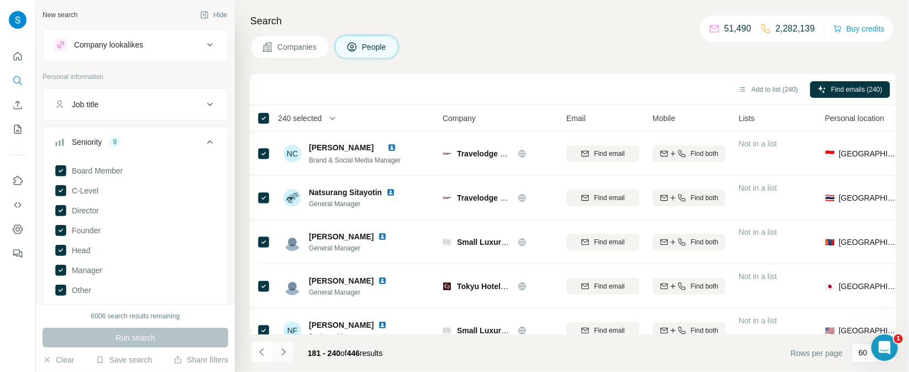
click at [289, 359] on button "Navigate to next page" at bounding box center [283, 352] width 22 height 22
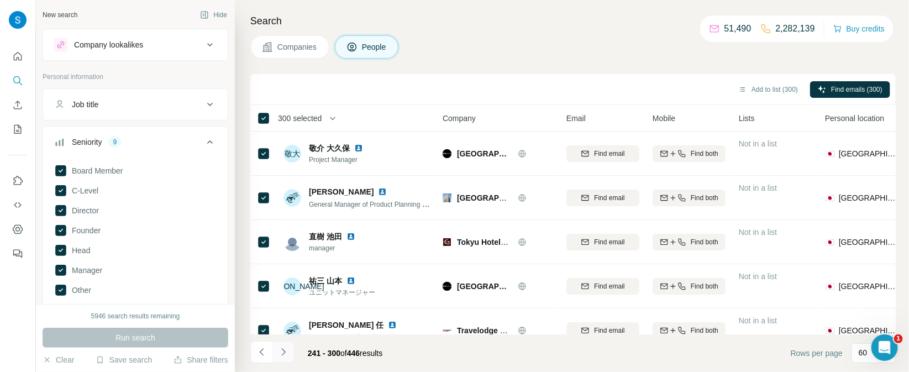
click at [281, 353] on icon "Navigate to next page" at bounding box center [283, 351] width 11 height 11
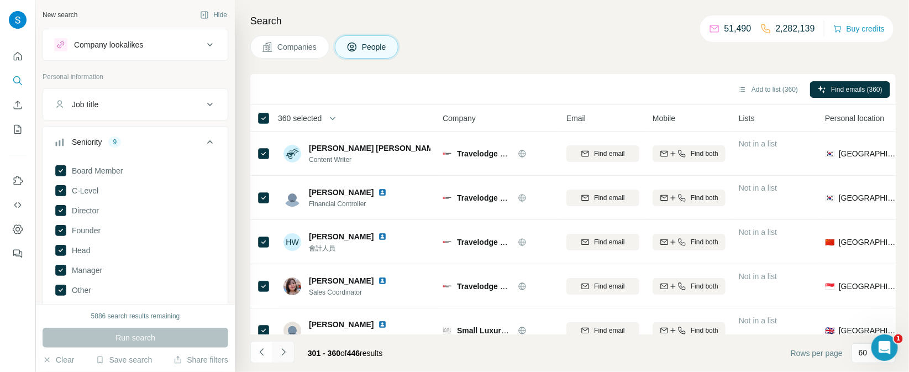
click at [281, 353] on icon "Navigate to next page" at bounding box center [283, 351] width 11 height 11
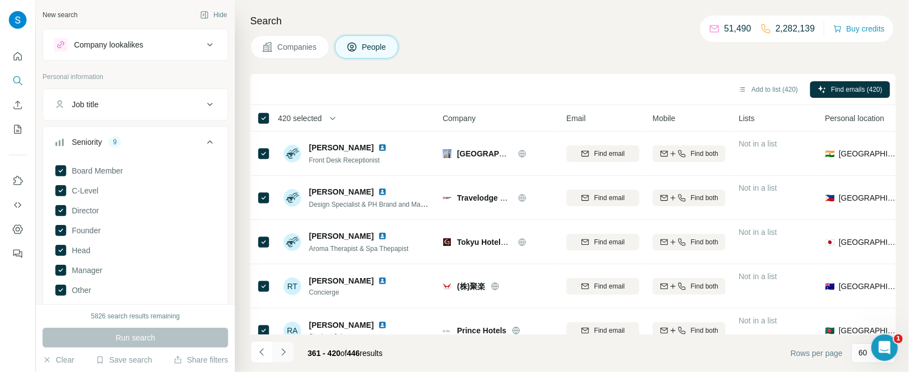
click at [290, 356] on button "Navigate to next page" at bounding box center [283, 352] width 22 height 22
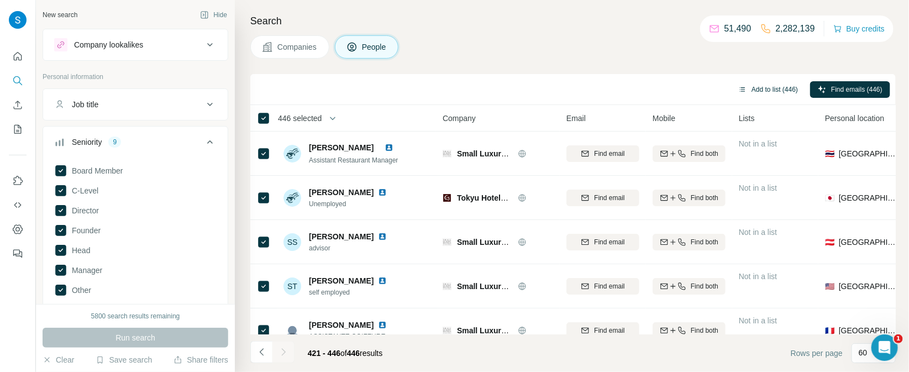
click at [760, 86] on button "Add to list (446)" at bounding box center [767, 89] width 75 height 17
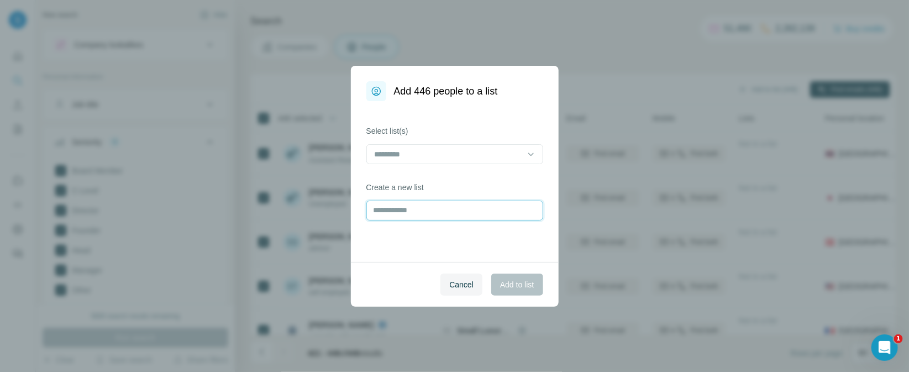
click at [406, 217] on input "text" at bounding box center [454, 211] width 177 height 20
type input "**********"
click at [518, 287] on span "Add to list" at bounding box center [517, 284] width 34 height 11
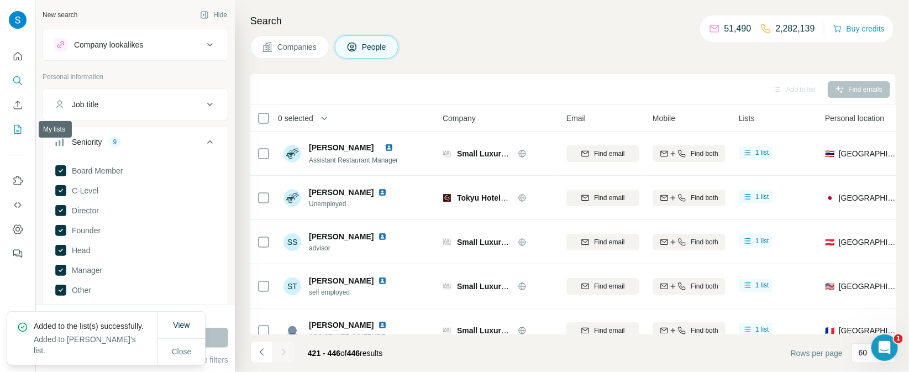
click at [17, 129] on icon "My lists" at bounding box center [17, 129] width 11 height 11
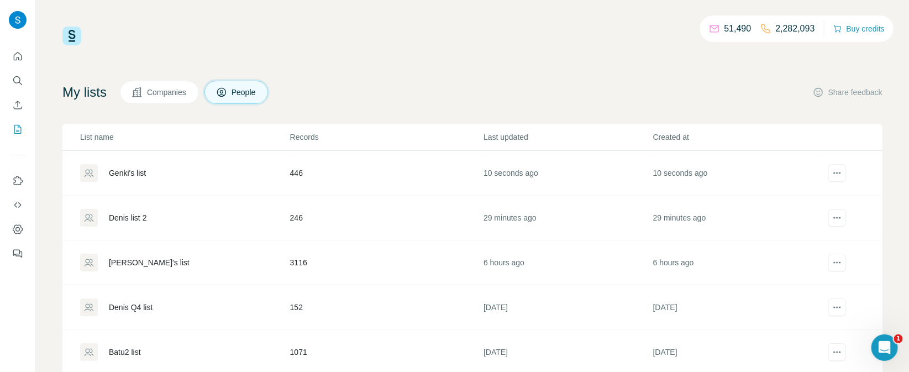
click at [123, 174] on div "Genki's list" at bounding box center [127, 172] width 37 height 11
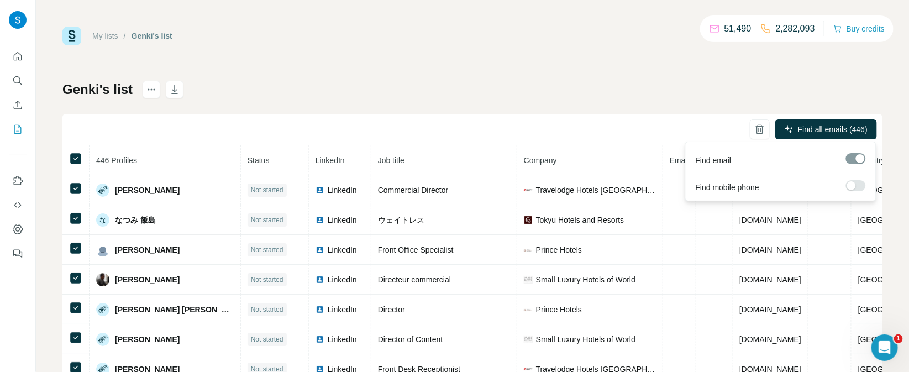
click at [859, 182] on label at bounding box center [856, 185] width 20 height 11
click at [785, 129] on span "Find all emails & mobiles (446)" at bounding box center [814, 129] width 106 height 11
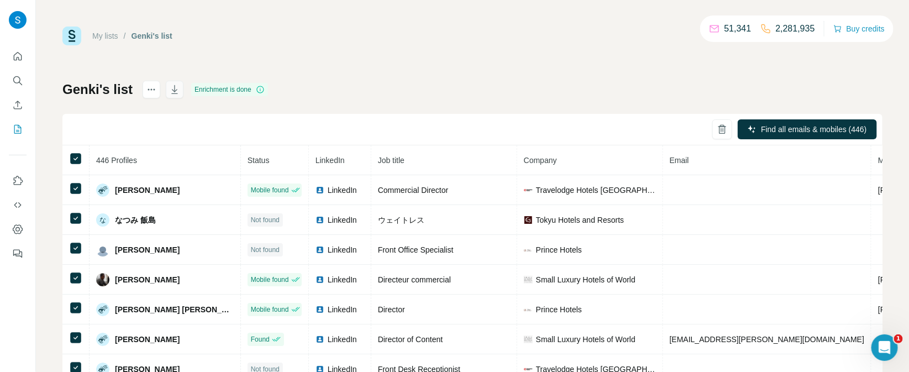
click at [177, 91] on icon "button" at bounding box center [174, 89] width 11 height 11
